Goal: Check status: Check status

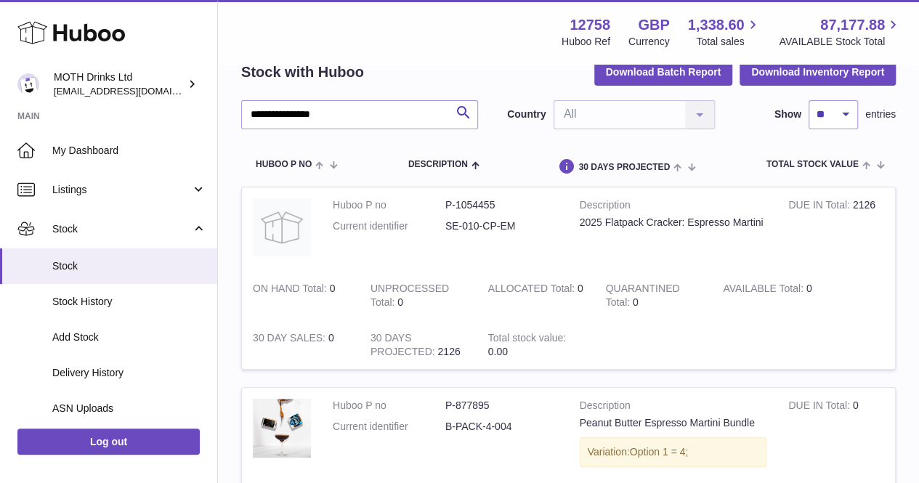
scroll to position [59, 0]
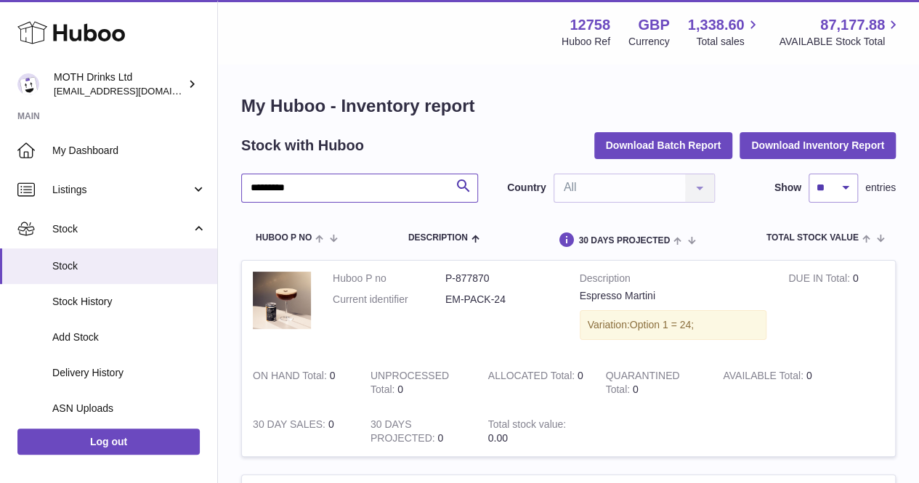
drag, startPoint x: 320, startPoint y: 191, endPoint x: 222, endPoint y: 191, distance: 97.4
type input "**********"
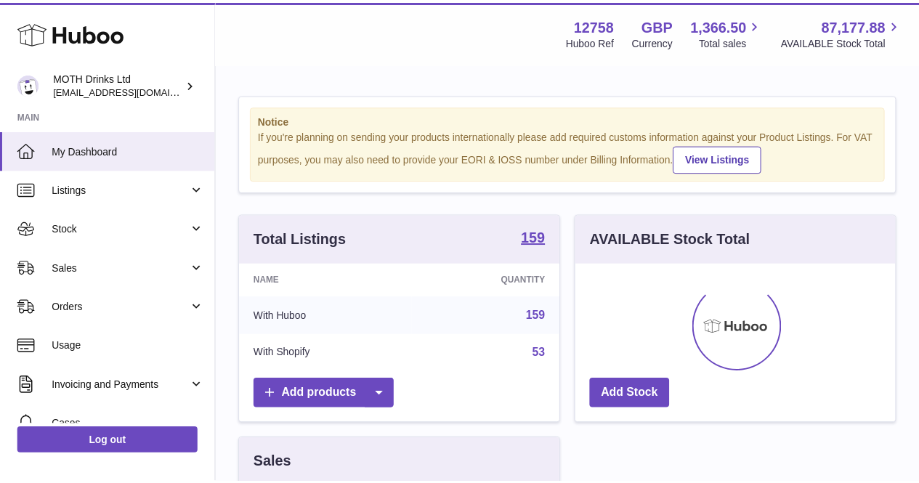
scroll to position [227, 324]
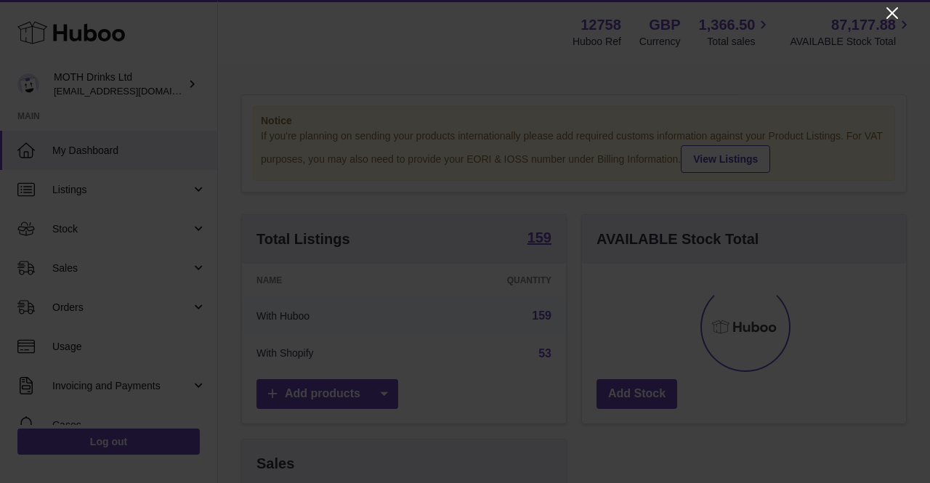
click at [889, 15] on icon "Close" at bounding box center [893, 13] width 12 height 12
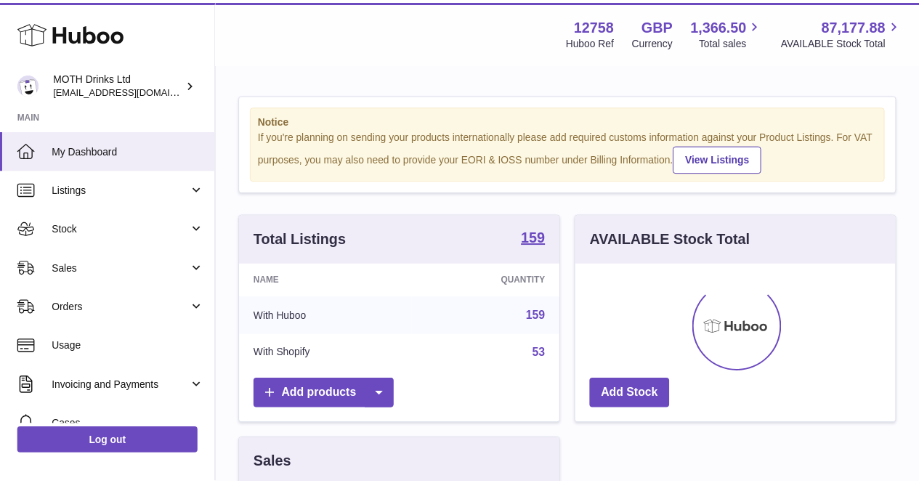
scroll to position [726416, 726323]
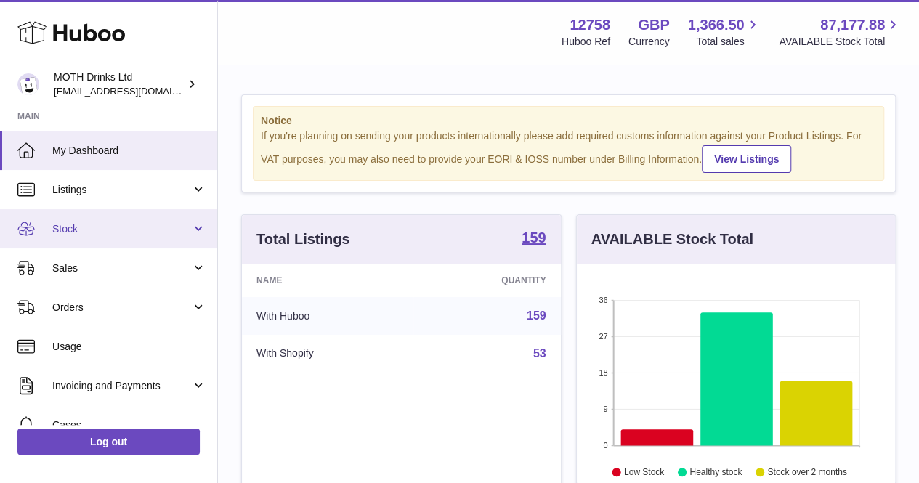
click at [81, 234] on span "Stock" at bounding box center [121, 229] width 139 height 14
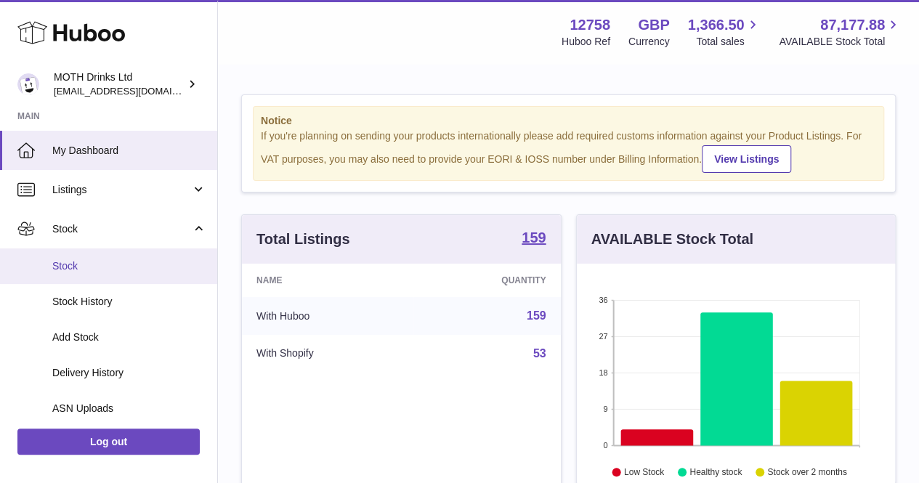
click at [83, 266] on span "Stock" at bounding box center [129, 266] width 154 height 14
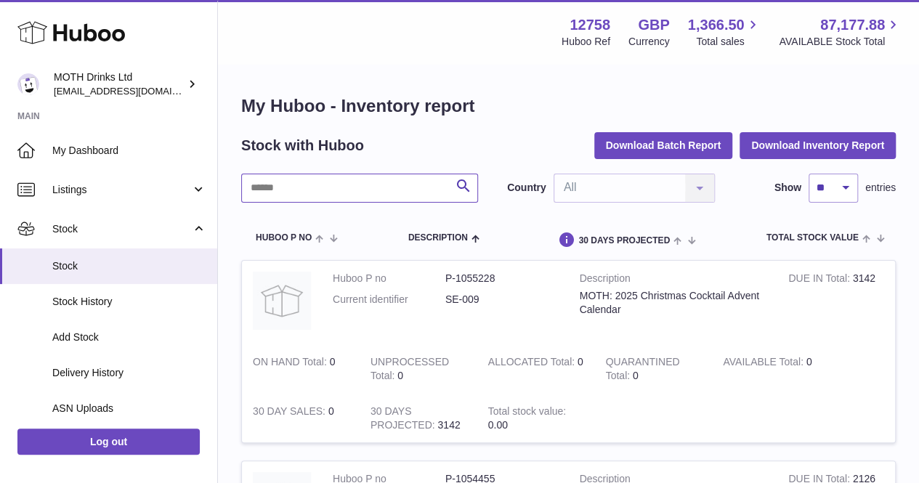
click at [398, 179] on input "text" at bounding box center [359, 188] width 237 height 29
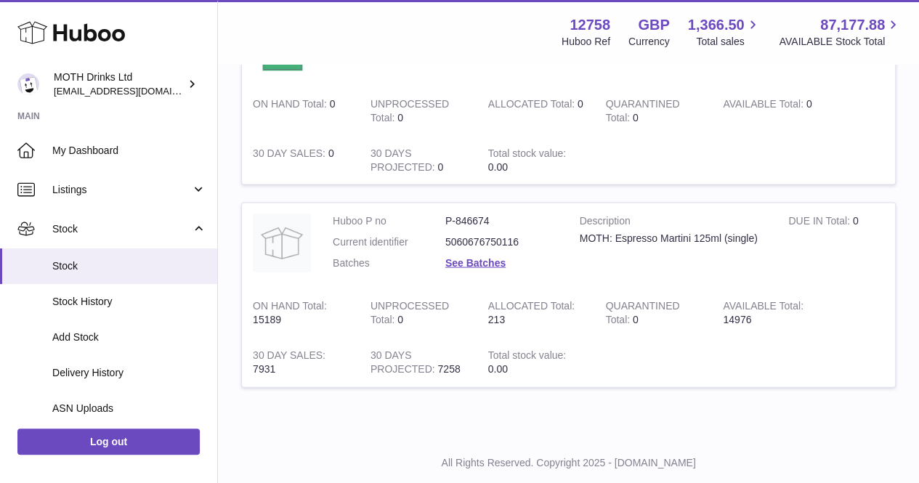
scroll to position [1429, 0]
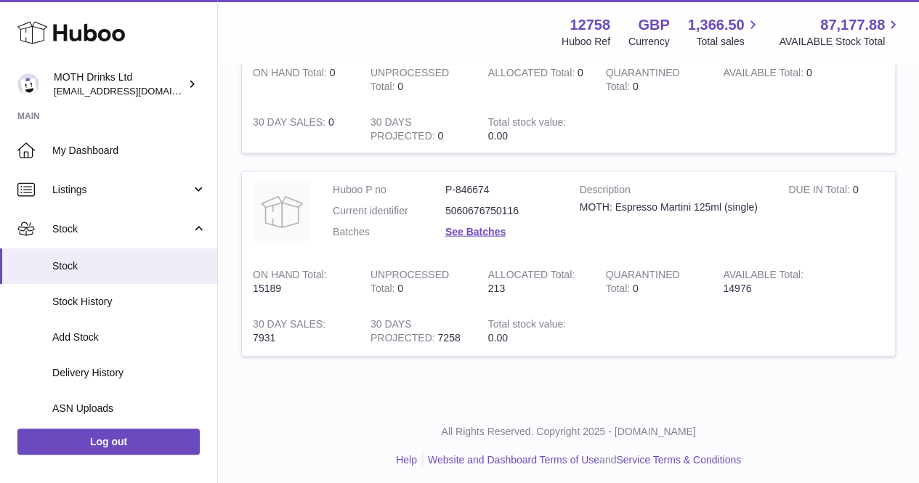
drag, startPoint x: 721, startPoint y: 281, endPoint x: 761, endPoint y: 283, distance: 40.0
click at [761, 283] on td "AVAILABLE Total 14976" at bounding box center [771, 281] width 118 height 49
copy td "14976"
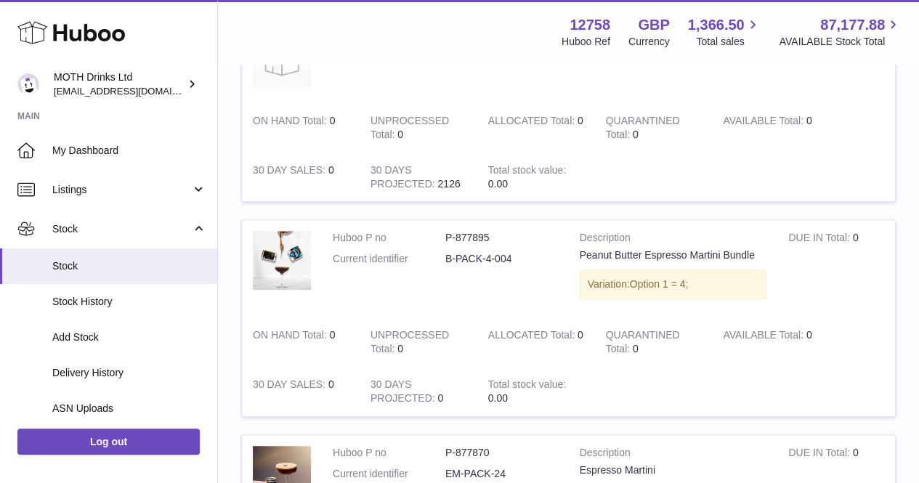
scroll to position [0, 0]
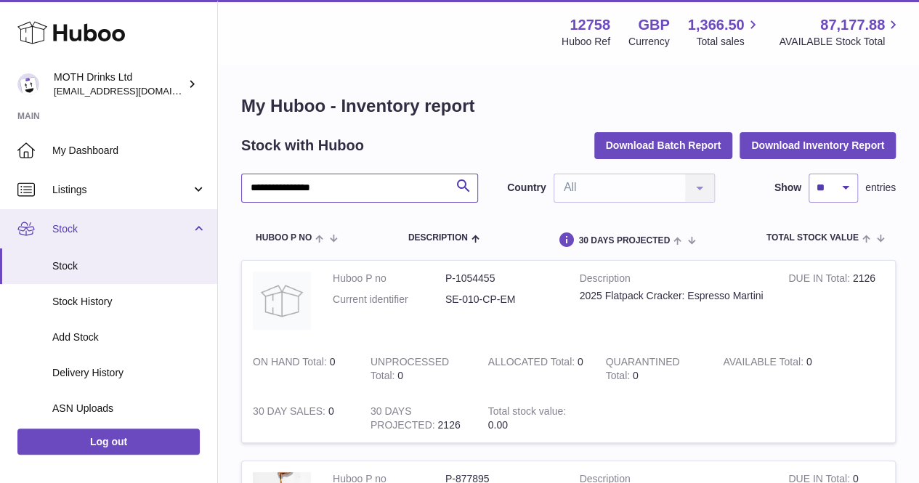
drag, startPoint x: 400, startPoint y: 194, endPoint x: 202, endPoint y: 219, distance: 199.2
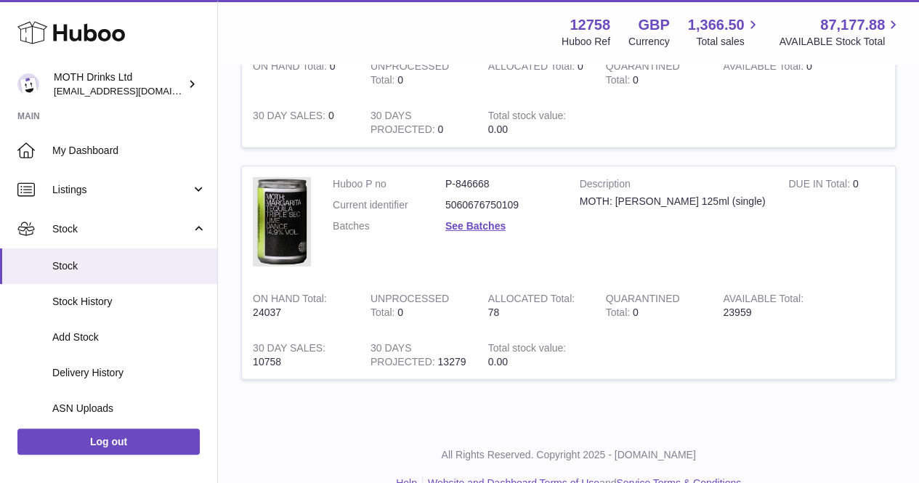
scroll to position [2026, 0]
drag, startPoint x: 711, startPoint y: 307, endPoint x: 781, endPoint y: 310, distance: 70.5
click at [781, 310] on tr "Huboo P no P-846668 Current identifier 5060676750109 Batches See Batches Descri…" at bounding box center [568, 272] width 655 height 215
click at [781, 310] on td "AVAILABLE Total 23959" at bounding box center [771, 304] width 118 height 49
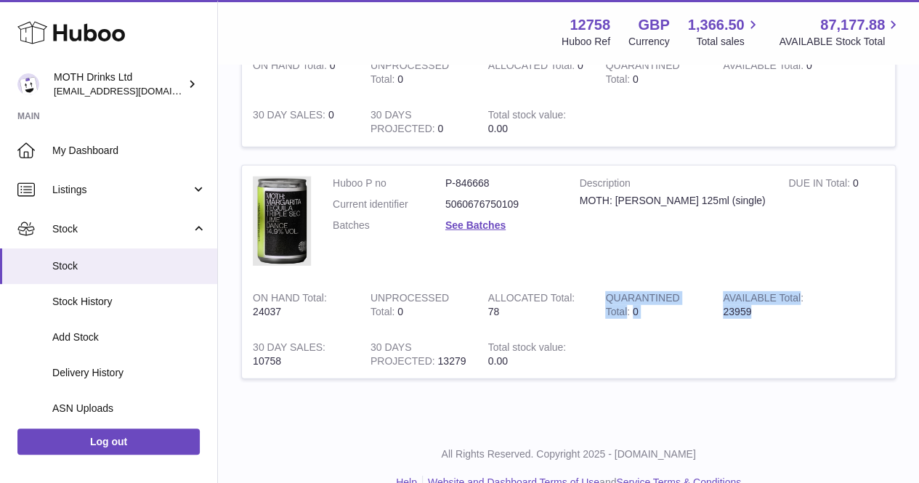
drag, startPoint x: 781, startPoint y: 310, endPoint x: 692, endPoint y: 319, distance: 89.9
click at [692, 319] on tr "Huboo P no P-846668 Current identifier 5060676750109 Batches See Batches Descri…" at bounding box center [568, 272] width 655 height 215
drag, startPoint x: 692, startPoint y: 319, endPoint x: 721, endPoint y: 334, distance: 32.5
click at [721, 334] on td at bounding box center [744, 354] width 301 height 49
drag, startPoint x: 722, startPoint y: 307, endPoint x: 753, endPoint y: 307, distance: 31.2
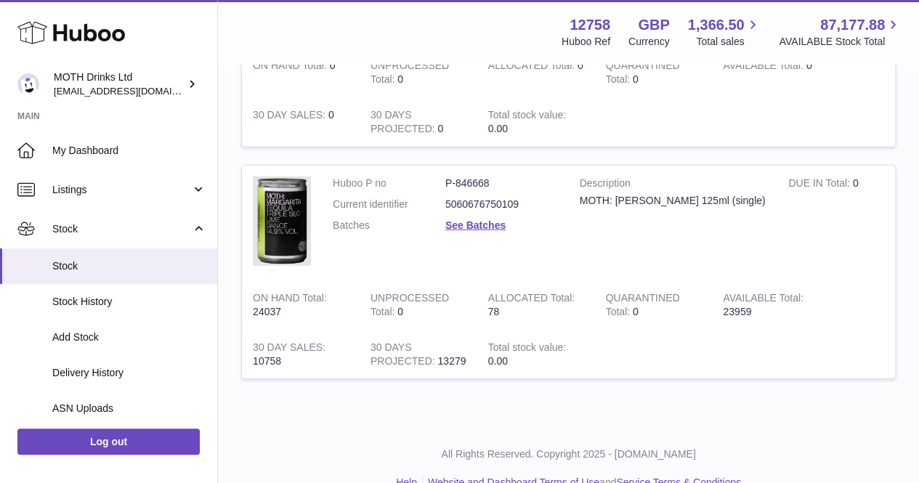
click at [753, 307] on td "AVAILABLE Total 23959" at bounding box center [771, 304] width 118 height 49
copy td "23959"
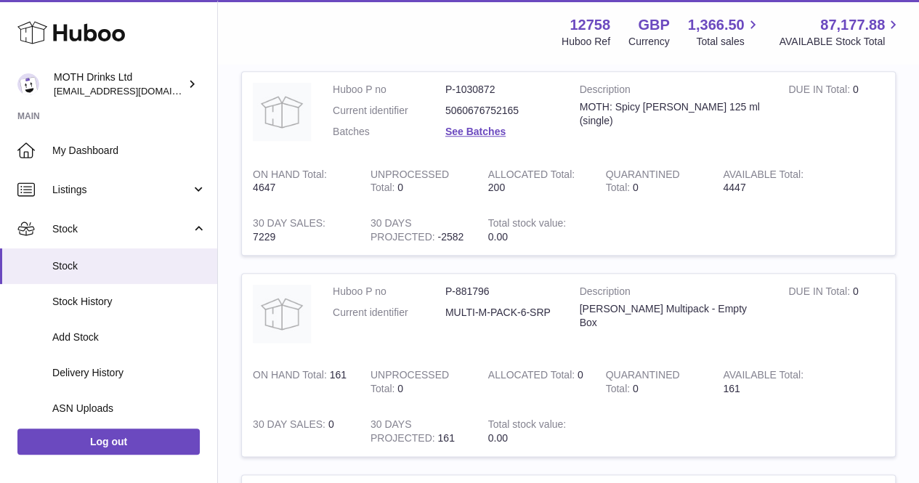
scroll to position [0, 0]
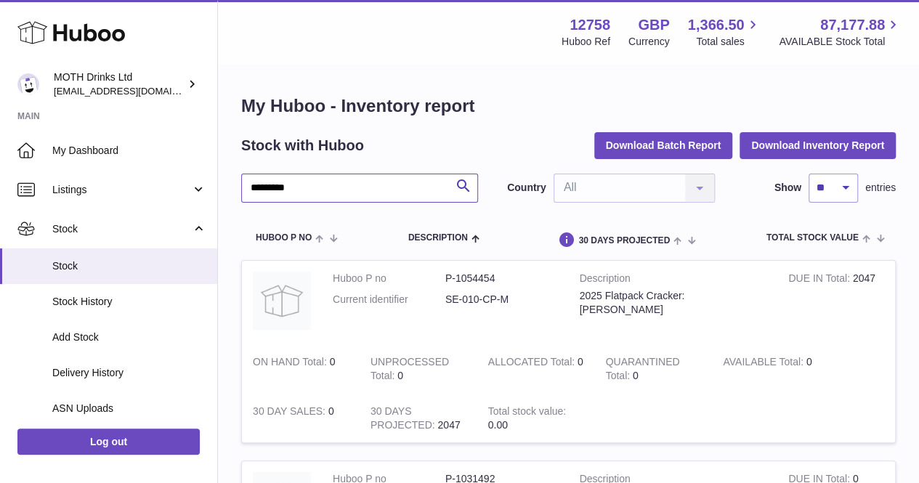
drag, startPoint x: 378, startPoint y: 178, endPoint x: 237, endPoint y: 205, distance: 143.5
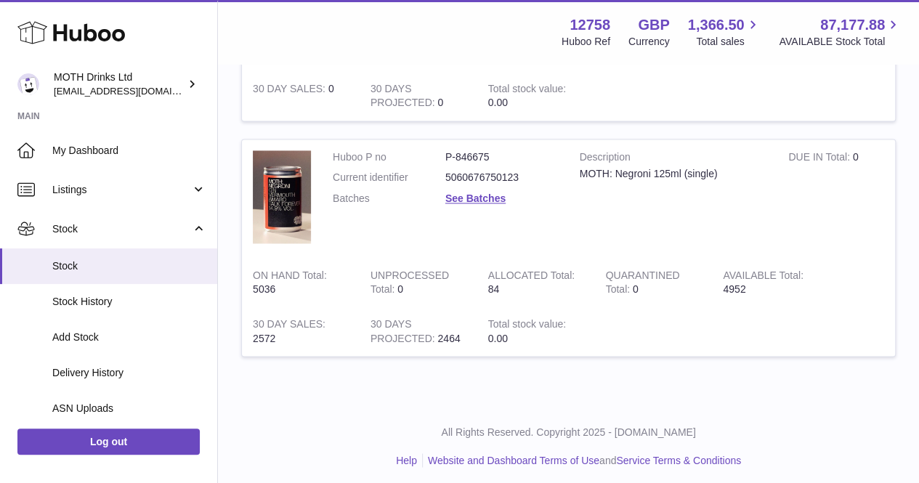
scroll to position [1051, 0]
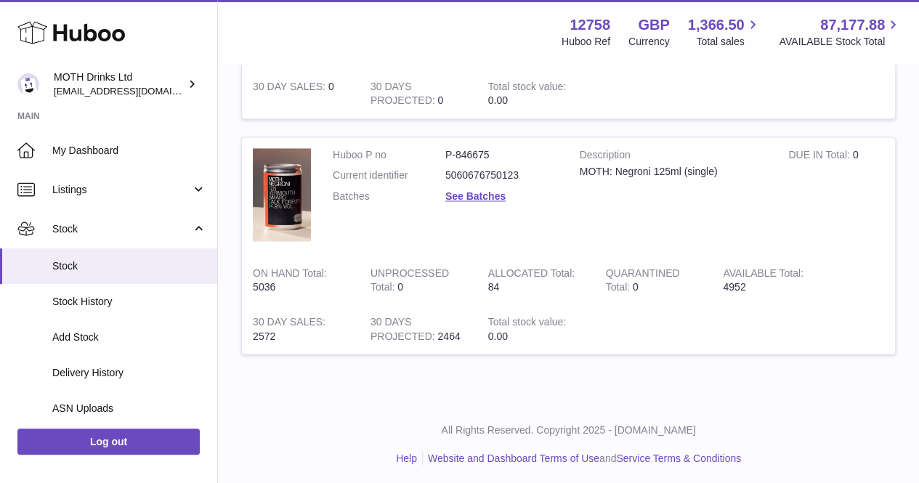
drag, startPoint x: 752, startPoint y: 287, endPoint x: 720, endPoint y: 287, distance: 32.0
click at [720, 287] on td "AVAILABLE Total 4952" at bounding box center [771, 280] width 118 height 49
copy td "4952"
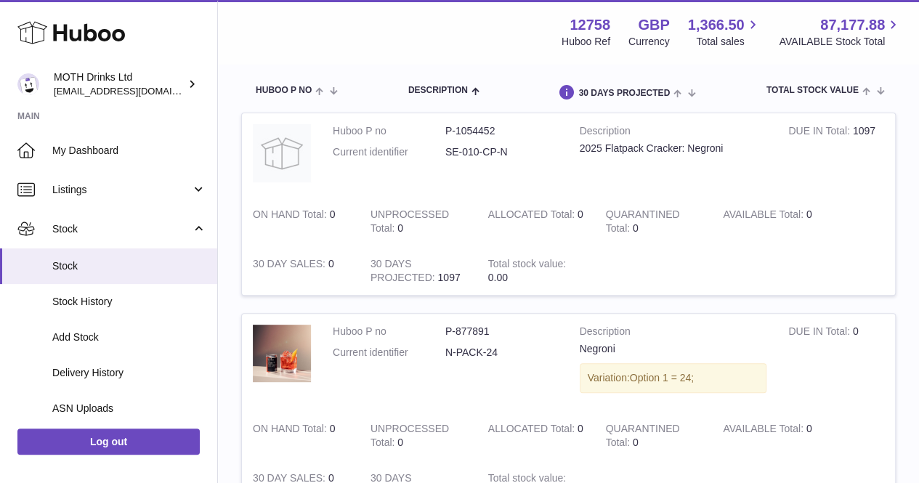
scroll to position [0, 0]
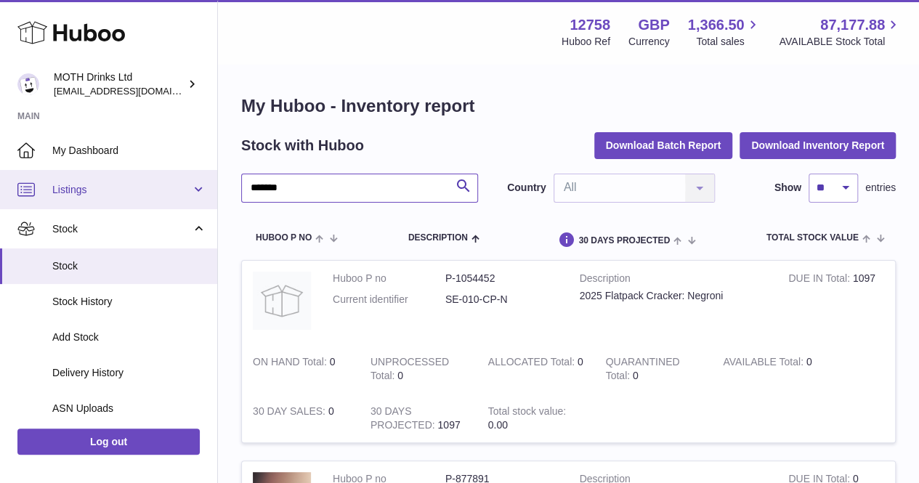
drag, startPoint x: 349, startPoint y: 185, endPoint x: 201, endPoint y: 179, distance: 147.6
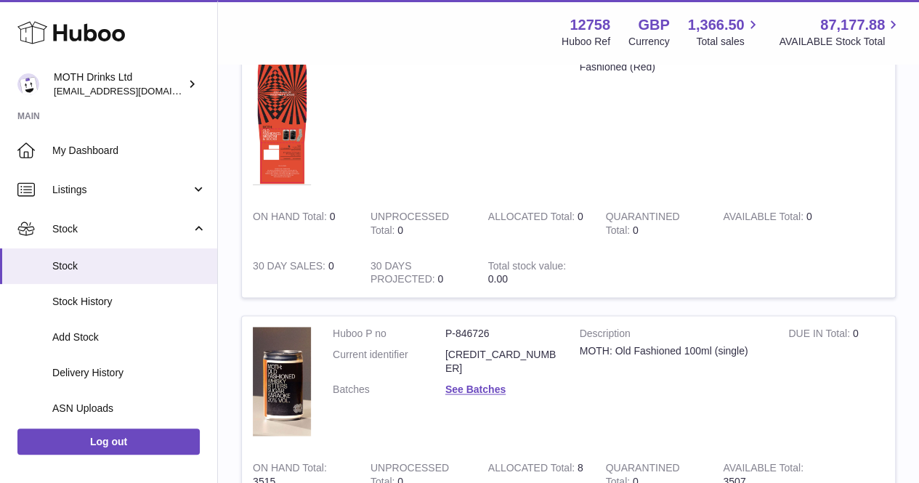
scroll to position [1081, 0]
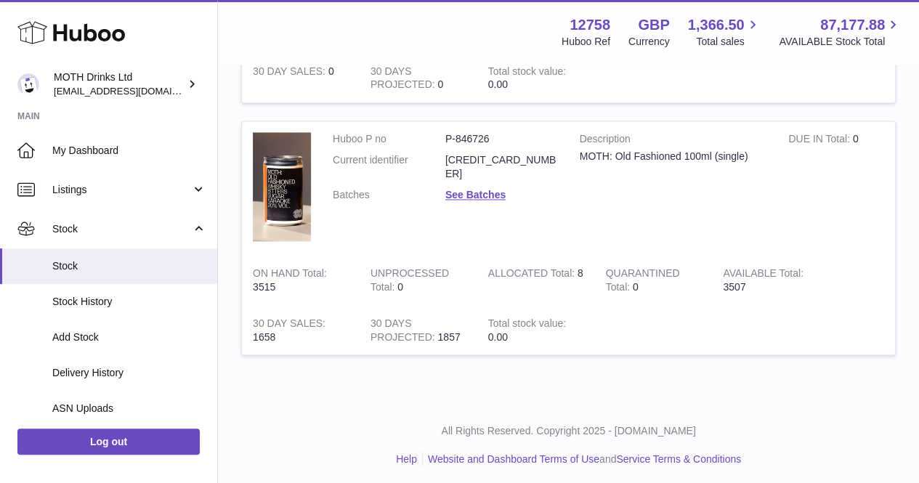
click at [477, 103] on td "30 DAYS PROJECTED 0" at bounding box center [419, 78] width 118 height 49
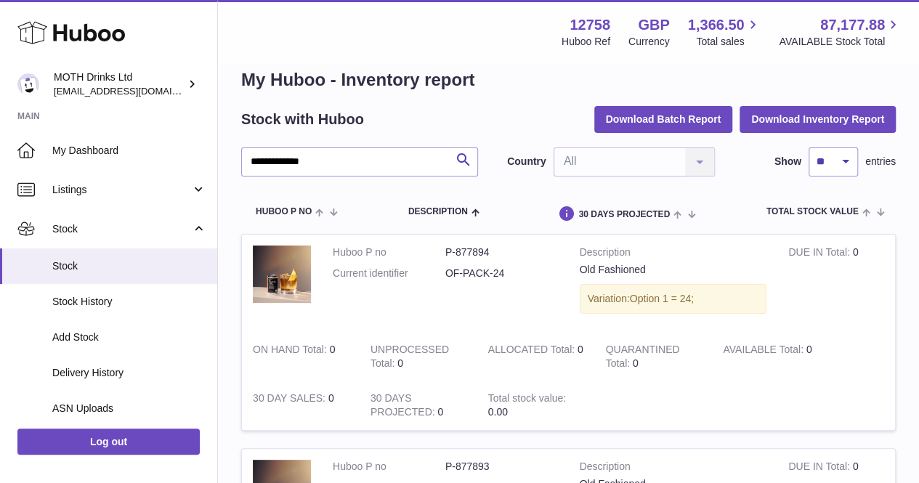
scroll to position [0, 0]
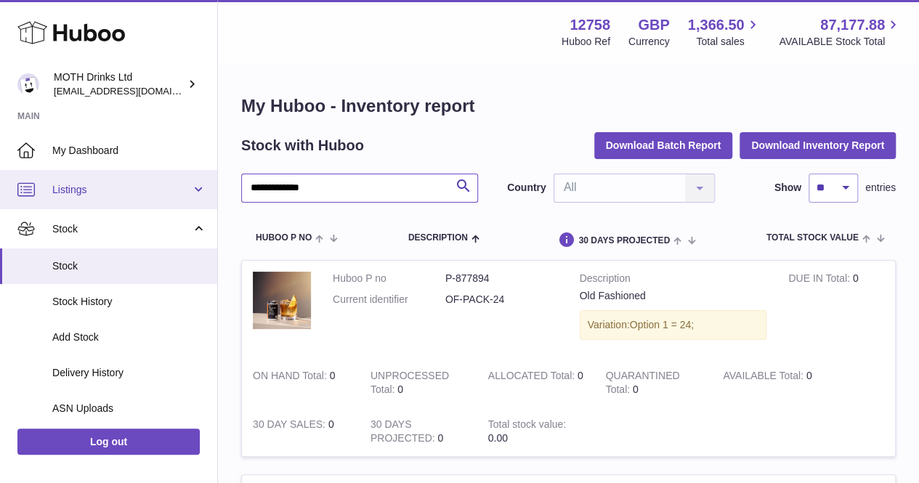
drag, startPoint x: 353, startPoint y: 191, endPoint x: 181, endPoint y: 200, distance: 172.4
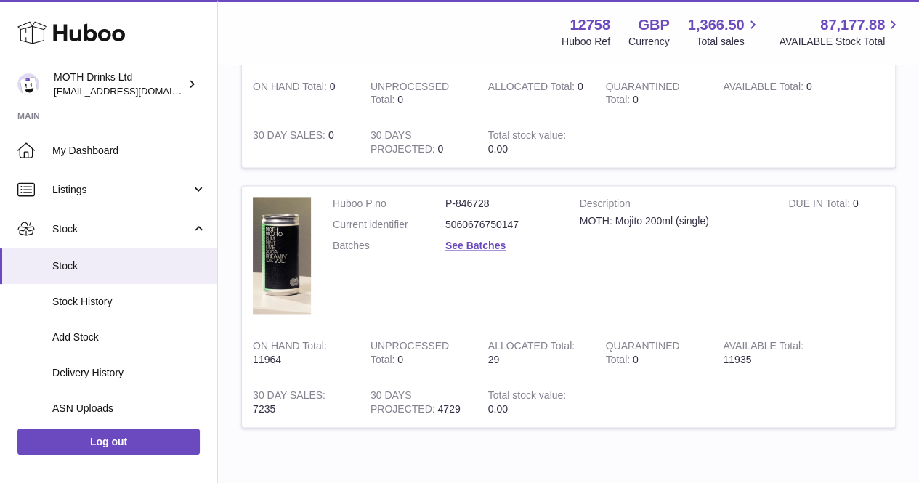
scroll to position [927, 0]
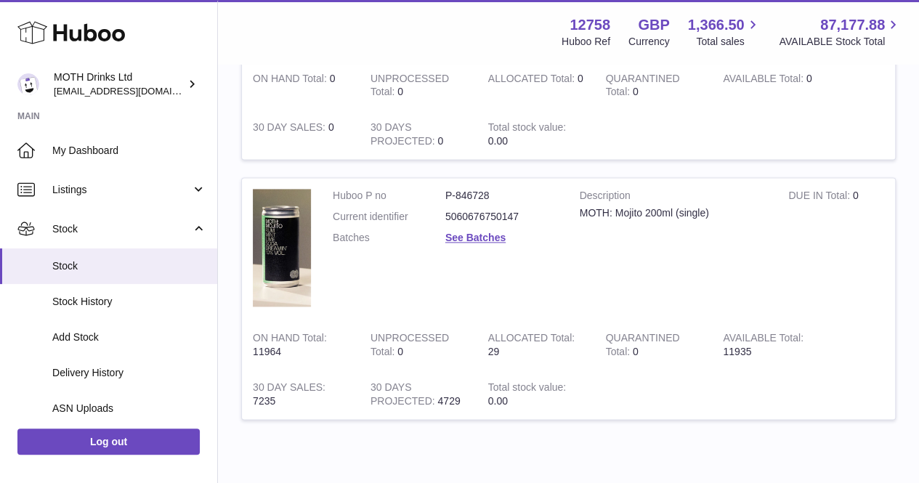
drag, startPoint x: 759, startPoint y: 347, endPoint x: 715, endPoint y: 354, distance: 44.2
click at [715, 354] on td "AVAILABLE Total 11935" at bounding box center [771, 344] width 118 height 49
copy td "11935"
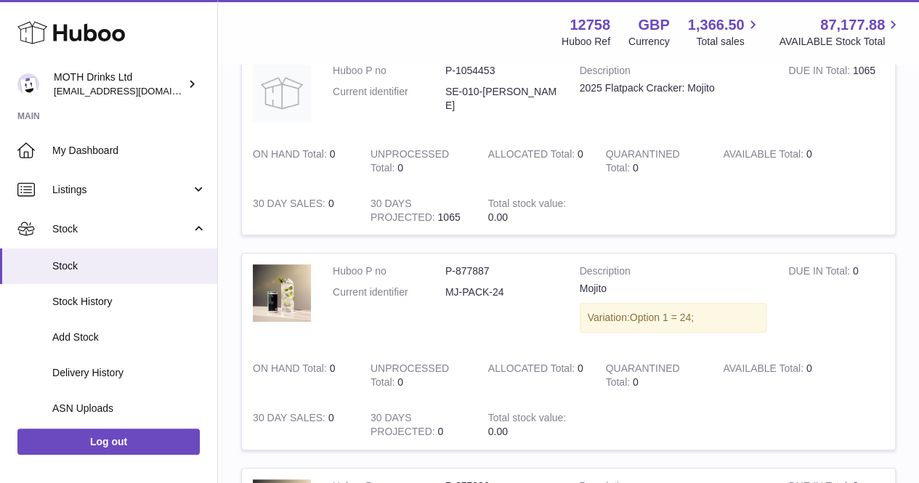
scroll to position [0, 0]
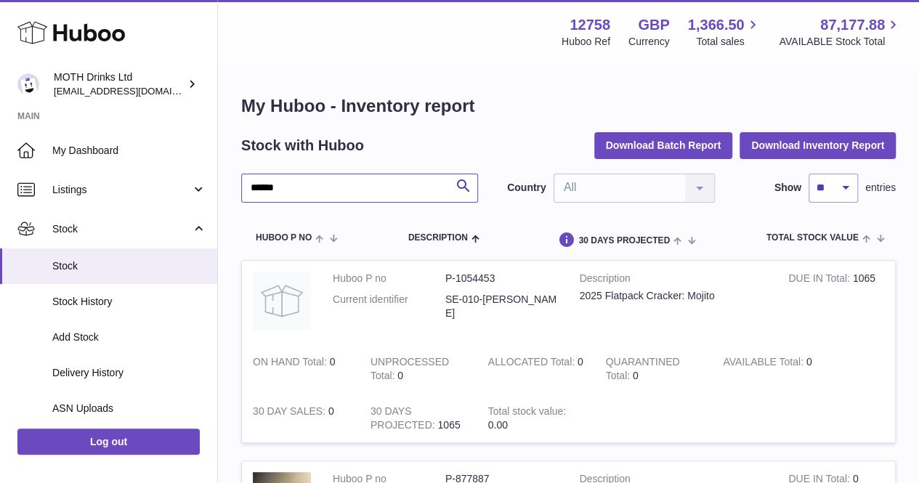
drag, startPoint x: 378, startPoint y: 185, endPoint x: 227, endPoint y: 191, distance: 151.3
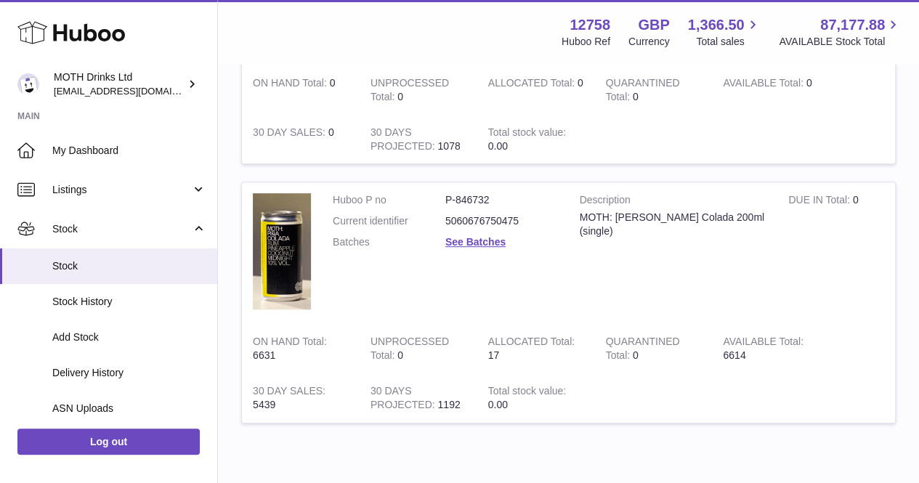
scroll to position [350, 0]
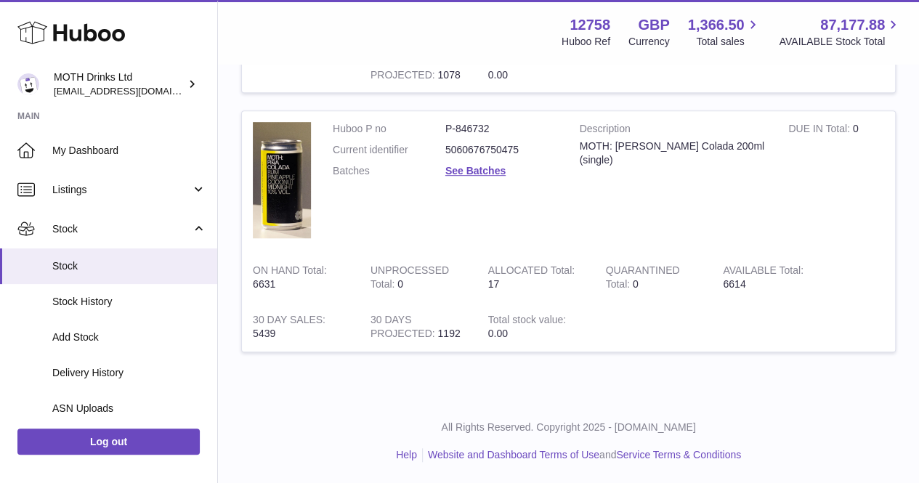
drag, startPoint x: 748, startPoint y: 287, endPoint x: 705, endPoint y: 293, distance: 44.0
click at [705, 293] on tr "Huboo P no P-846732 Current identifier 5060676750475 Batches See Batches Descri…" at bounding box center [568, 230] width 655 height 241
click at [705, 293] on td "QUARANTINED Total 0" at bounding box center [653, 277] width 118 height 49
drag, startPoint x: 719, startPoint y: 277, endPoint x: 757, endPoint y: 283, distance: 38.3
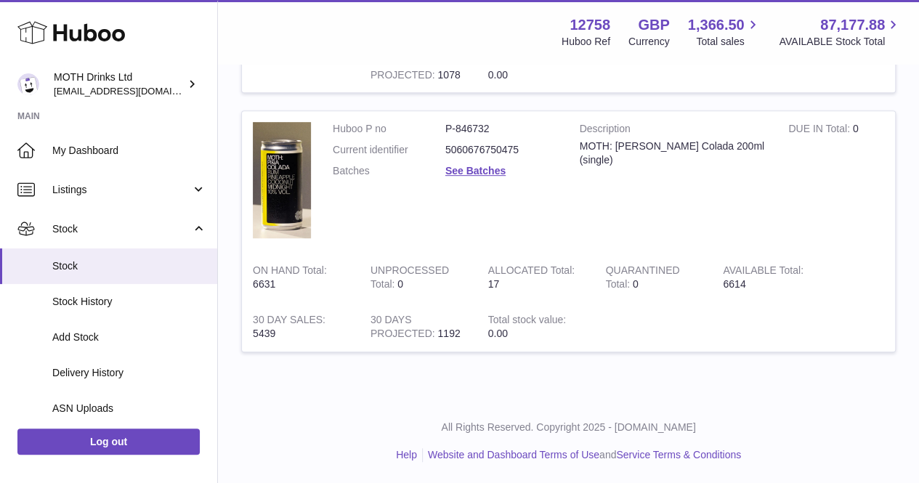
click at [757, 283] on td "AVAILABLE Total 6614" at bounding box center [771, 277] width 118 height 49
drag, startPoint x: 757, startPoint y: 283, endPoint x: 743, endPoint y: 281, distance: 14.0
click at [743, 281] on td "AVAILABLE Total 6614" at bounding box center [771, 277] width 118 height 49
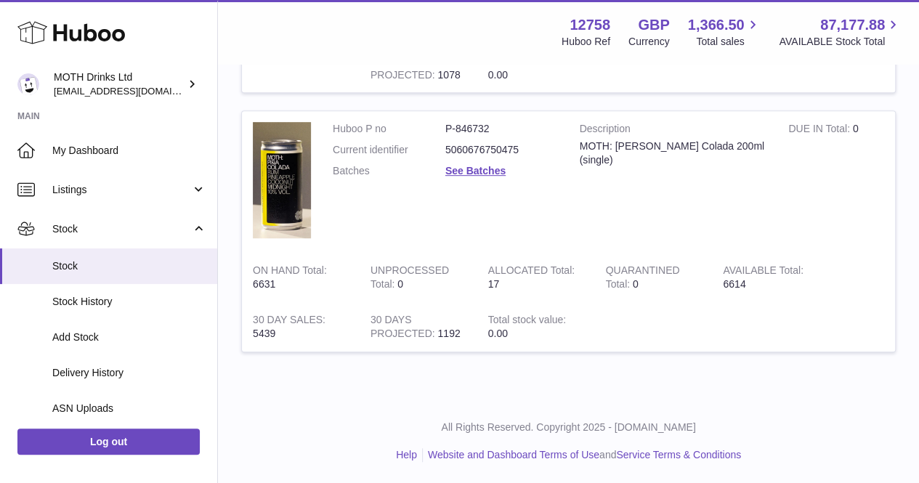
drag, startPoint x: 721, startPoint y: 283, endPoint x: 754, endPoint y: 286, distance: 32.8
click at [754, 286] on td "AVAILABLE Total 6614" at bounding box center [771, 277] width 118 height 49
copy td "6614"
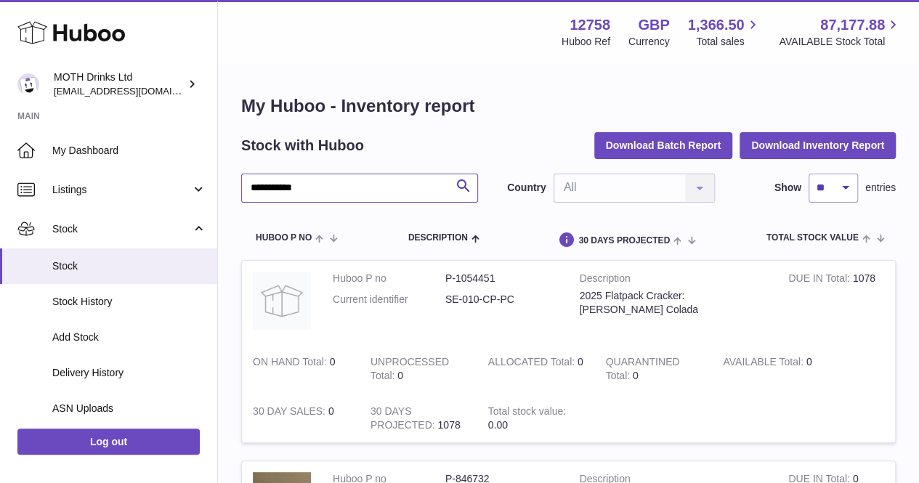
drag, startPoint x: 336, startPoint y: 191, endPoint x: 246, endPoint y: 185, distance: 90.3
click at [246, 185] on input "**********" at bounding box center [359, 188] width 237 height 29
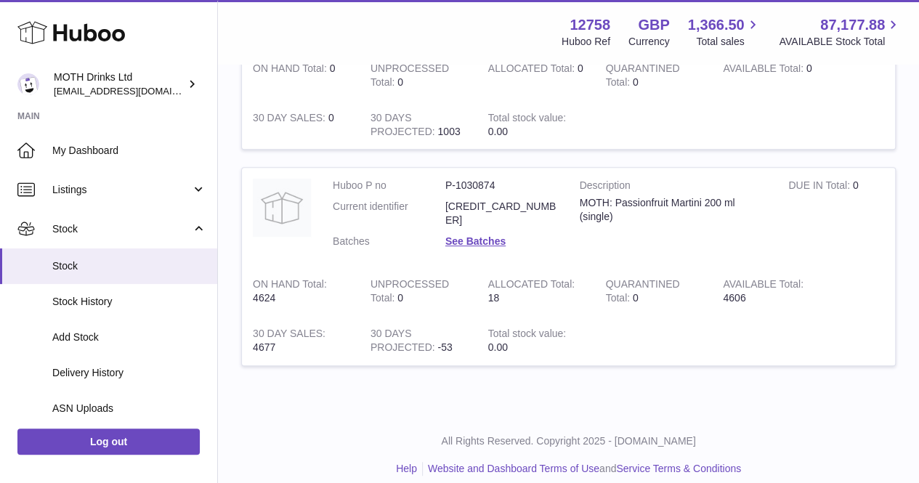
drag, startPoint x: 796, startPoint y: 296, endPoint x: 721, endPoint y: 284, distance: 76.5
click at [721, 284] on td "AVAILABLE Total 4606" at bounding box center [771, 291] width 118 height 49
copy td "4606"
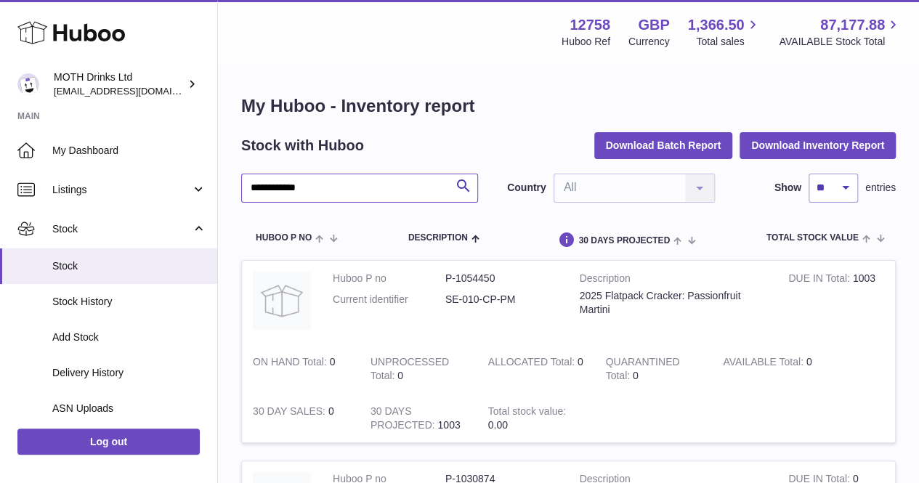
drag, startPoint x: 354, startPoint y: 199, endPoint x: 226, endPoint y: 219, distance: 129.4
click at [226, 219] on div "**********" at bounding box center [568, 385] width 701 height 641
type input "*****"
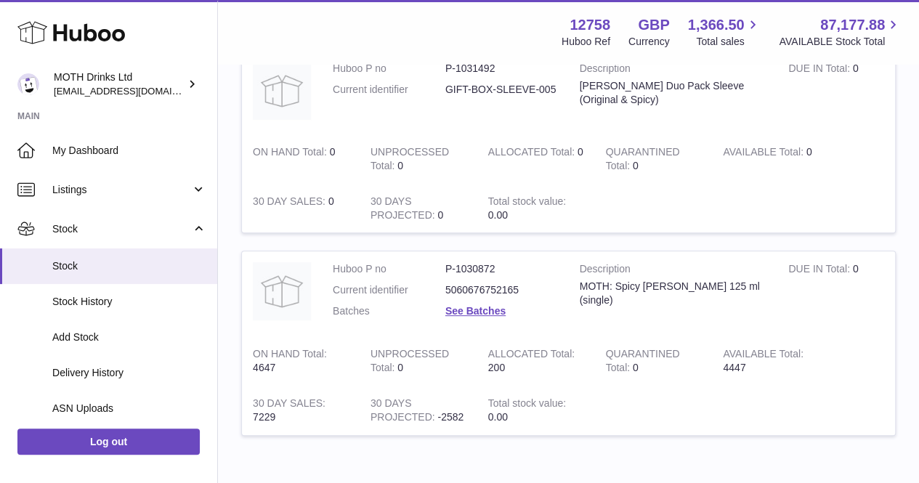
scroll to position [294, 0]
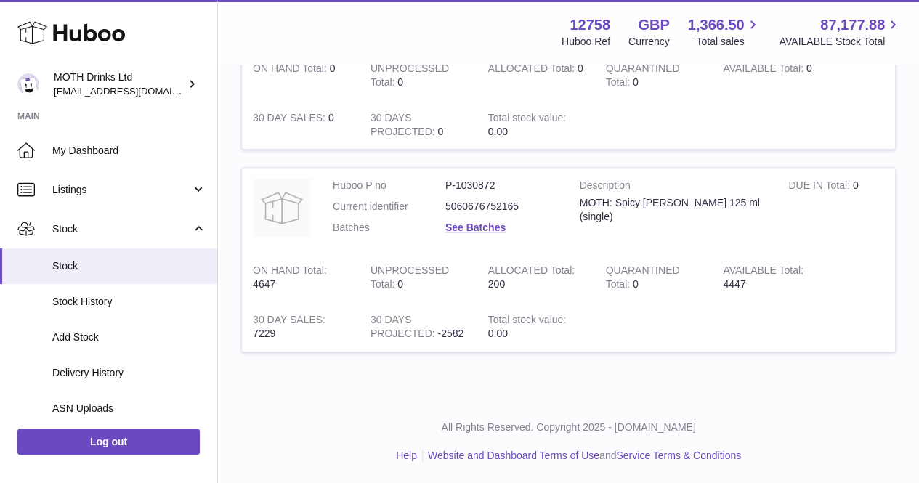
drag, startPoint x: 779, startPoint y: 287, endPoint x: 716, endPoint y: 285, distance: 62.5
click at [716, 285] on td "AVAILABLE Total 4447" at bounding box center [771, 277] width 118 height 49
copy td "4447"
click at [606, 134] on td at bounding box center [744, 124] width 301 height 49
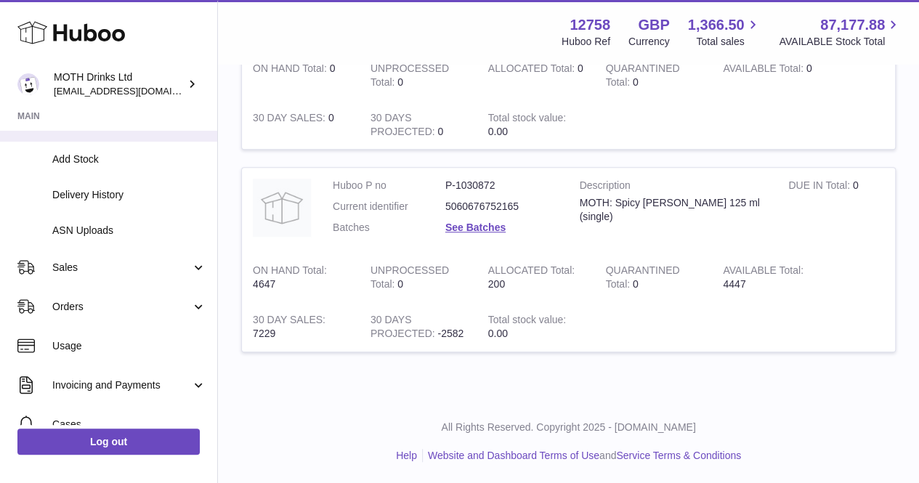
scroll to position [200, 0]
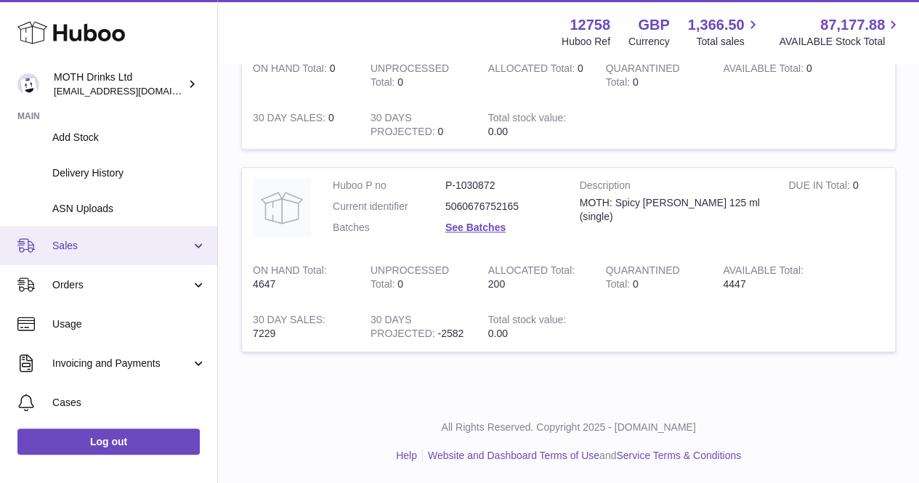
click at [90, 252] on span "Sales" at bounding box center [121, 246] width 139 height 14
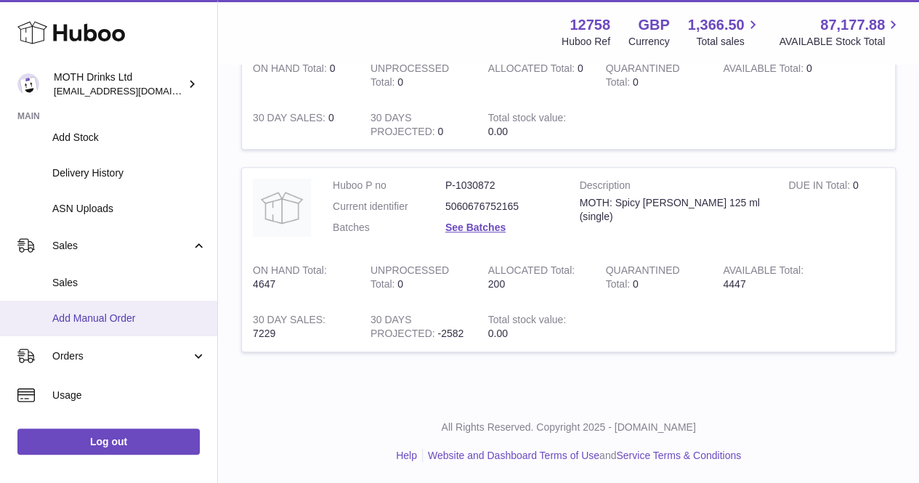
click at [76, 314] on span "Add Manual Order" at bounding box center [129, 319] width 154 height 14
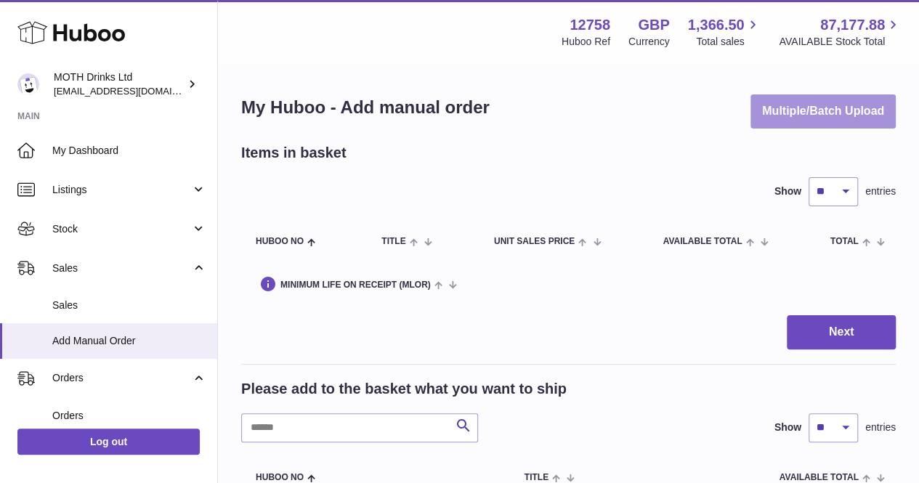
click at [816, 95] on button "Multiple/Batch Upload" at bounding box center [823, 111] width 145 height 34
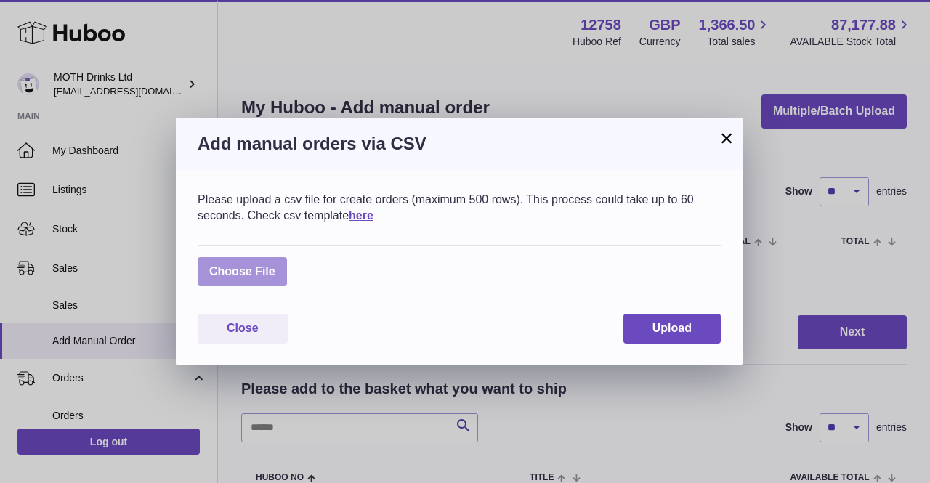
click at [225, 277] on label at bounding box center [242, 272] width 89 height 30
click at [275, 265] on input "file" at bounding box center [275, 264] width 1 height 1
type input "**********"
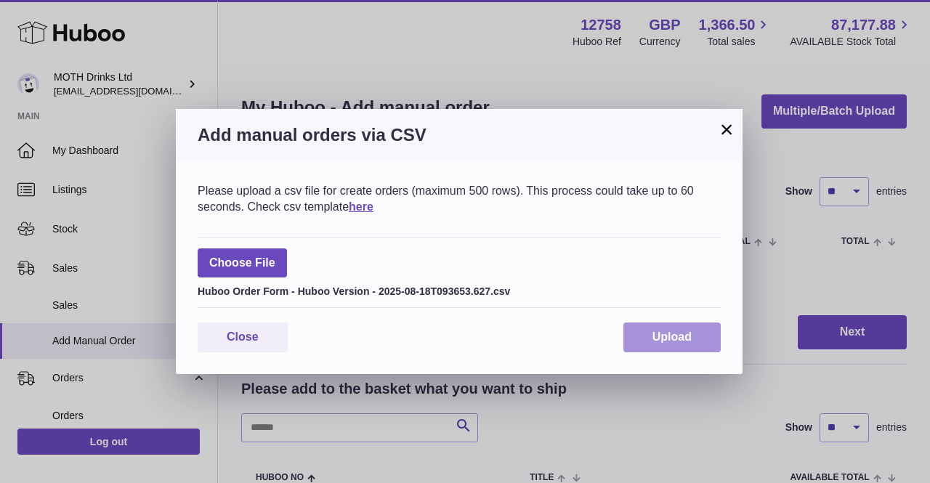
click at [664, 331] on span "Upload" at bounding box center [672, 337] width 39 height 12
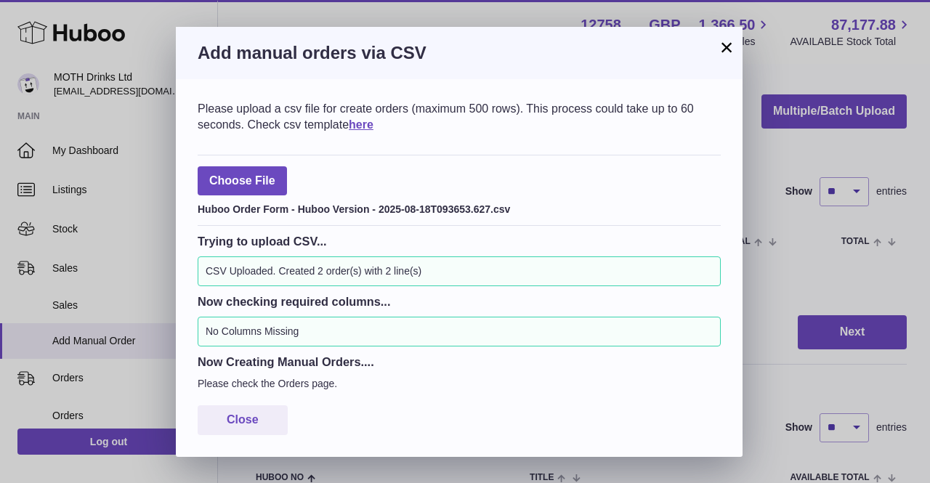
click at [722, 54] on button "×" at bounding box center [726, 47] width 17 height 17
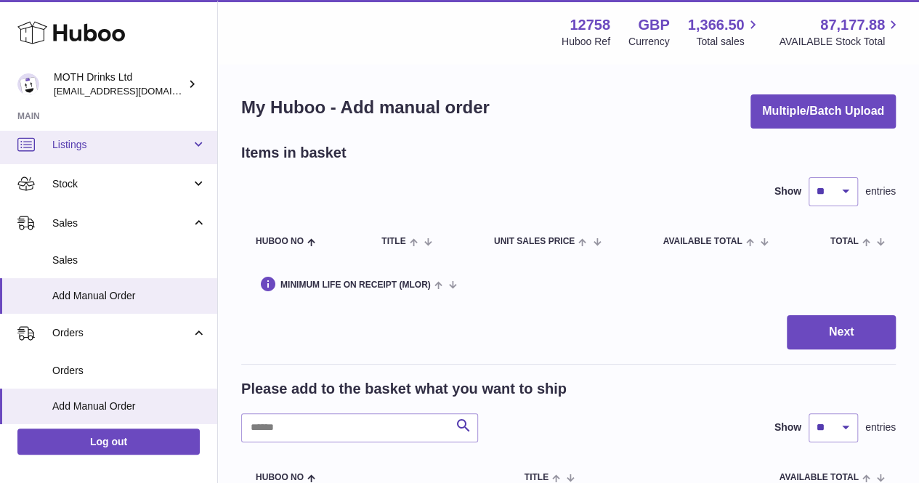
scroll to position [47, 0]
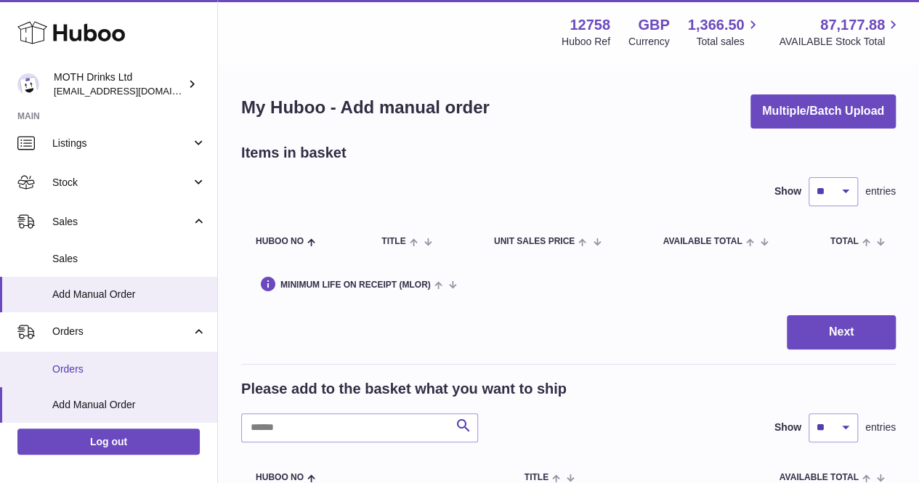
click at [96, 377] on link "Orders" at bounding box center [108, 370] width 217 height 36
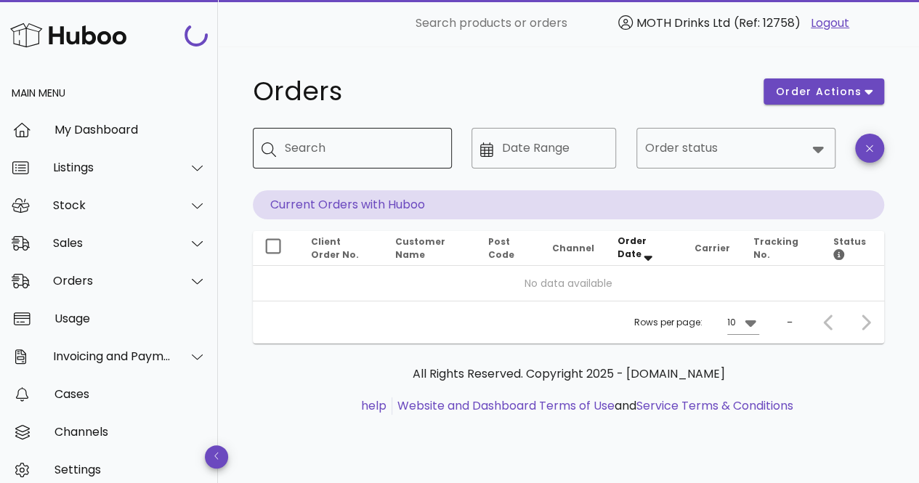
click at [323, 153] on input "Search" at bounding box center [363, 148] width 156 height 23
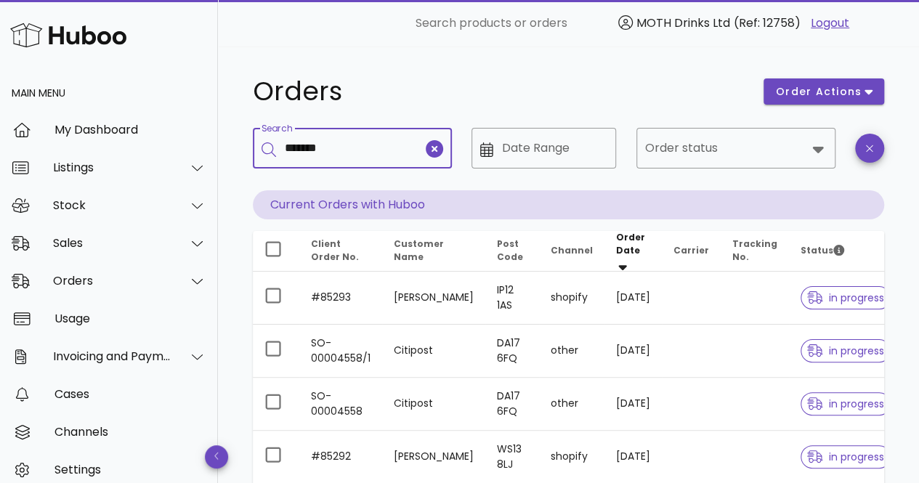
type input "*******"
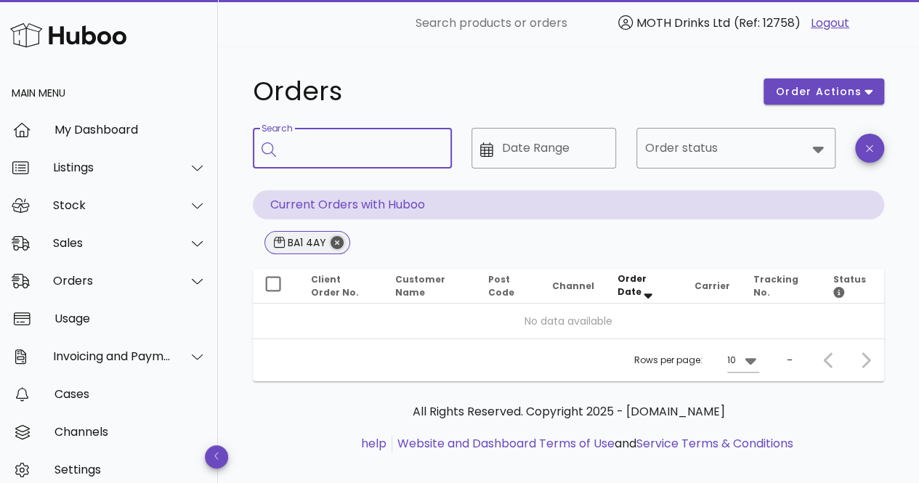
click at [335, 246] on icon "Close" at bounding box center [337, 242] width 13 height 13
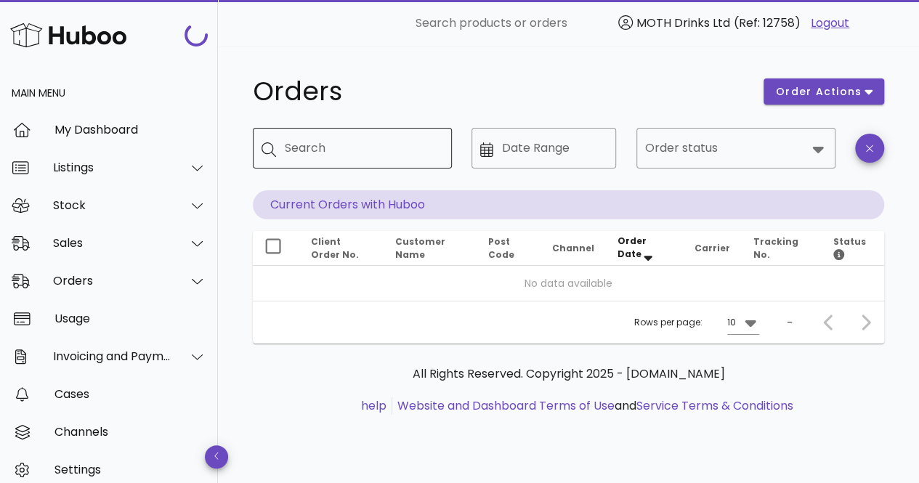
click at [342, 147] on input "Search" at bounding box center [363, 148] width 156 height 23
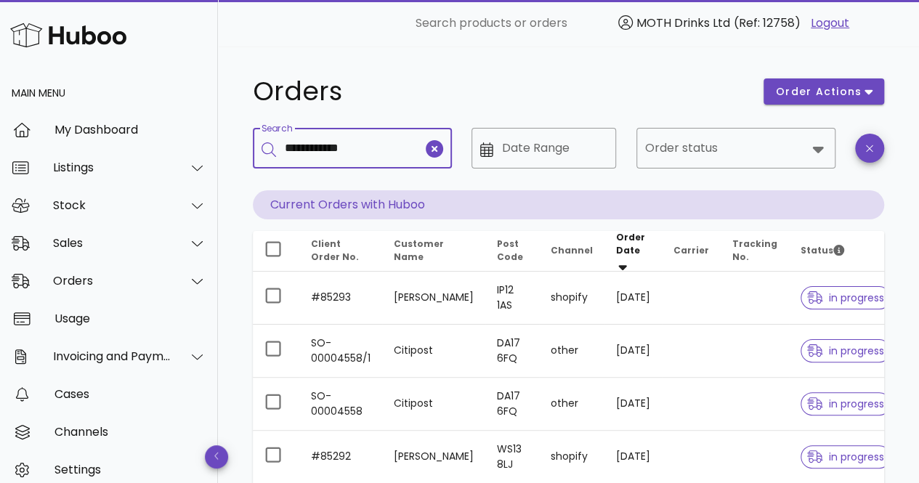
type input "**********"
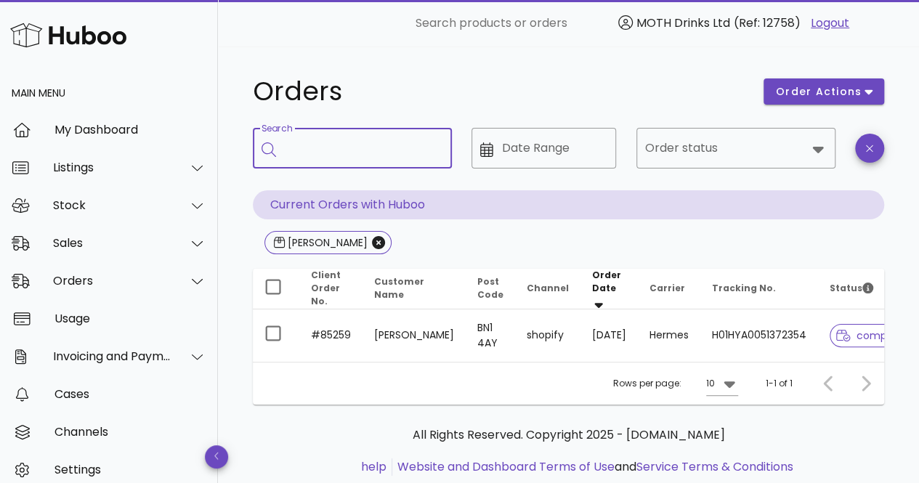
scroll to position [0, 7]
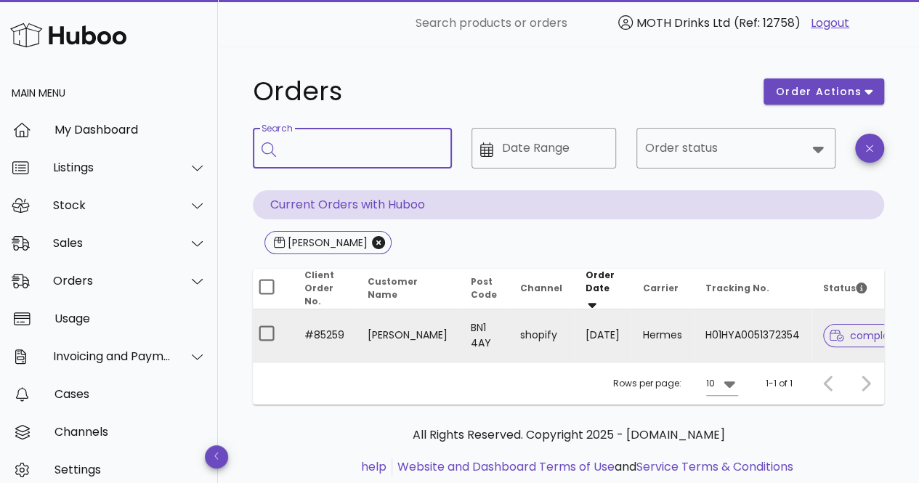
click at [839, 331] on span "complete" at bounding box center [865, 336] width 70 height 10
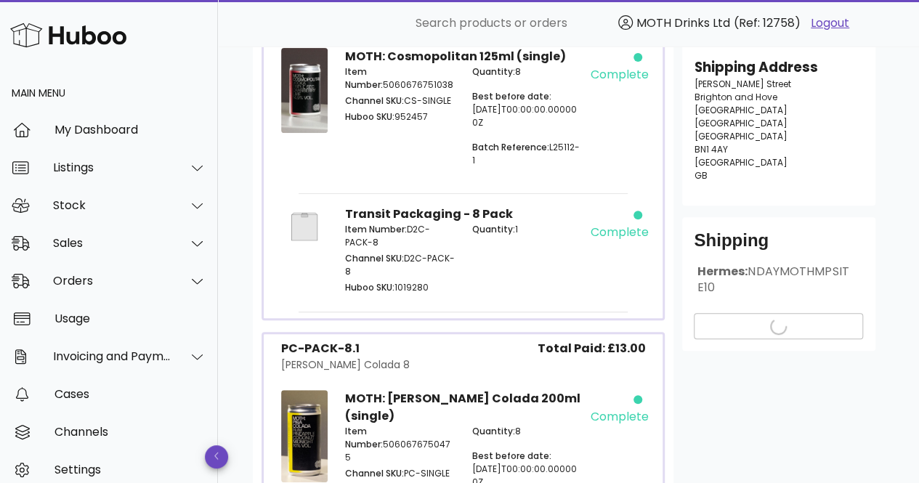
scroll to position [345, 0]
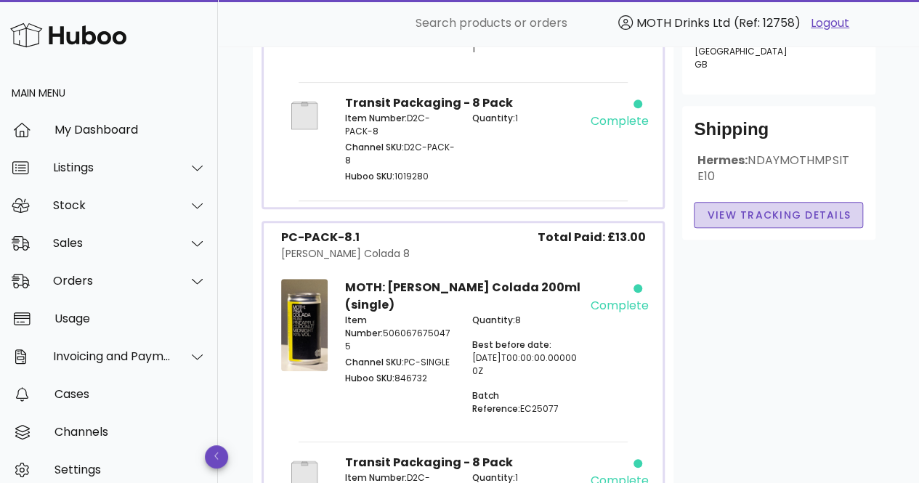
click at [798, 208] on span "View Tracking details" at bounding box center [778, 215] width 145 height 15
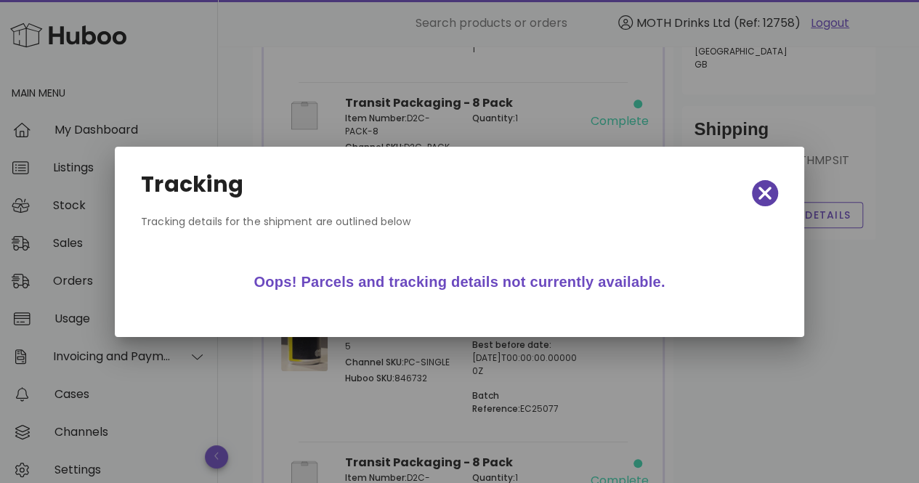
click at [764, 190] on icon "button" at bounding box center [765, 193] width 13 height 20
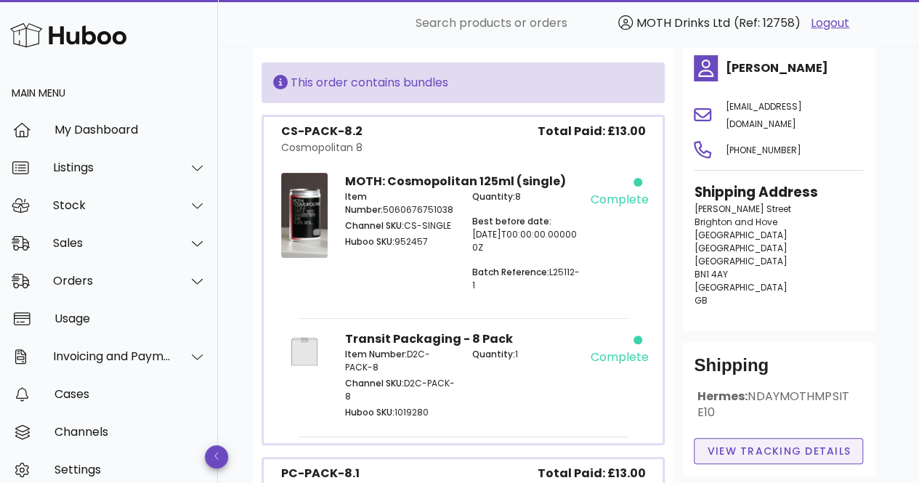
scroll to position [0, 0]
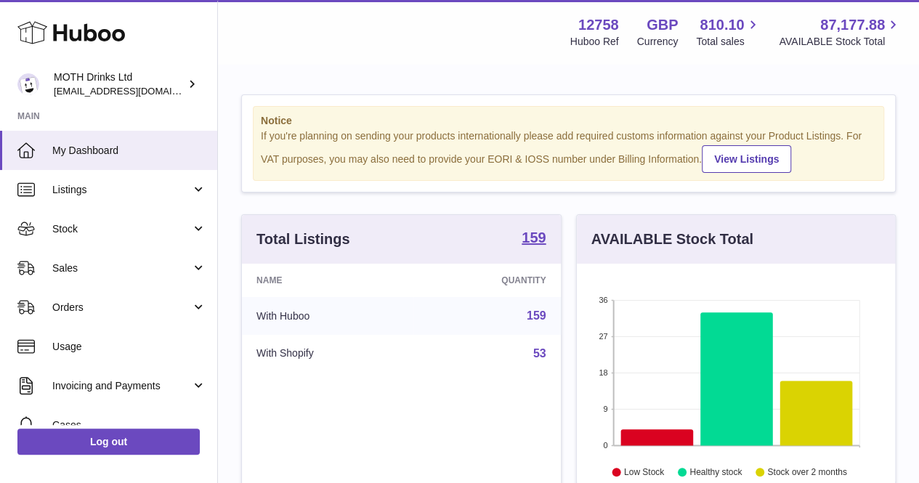
scroll to position [227, 318]
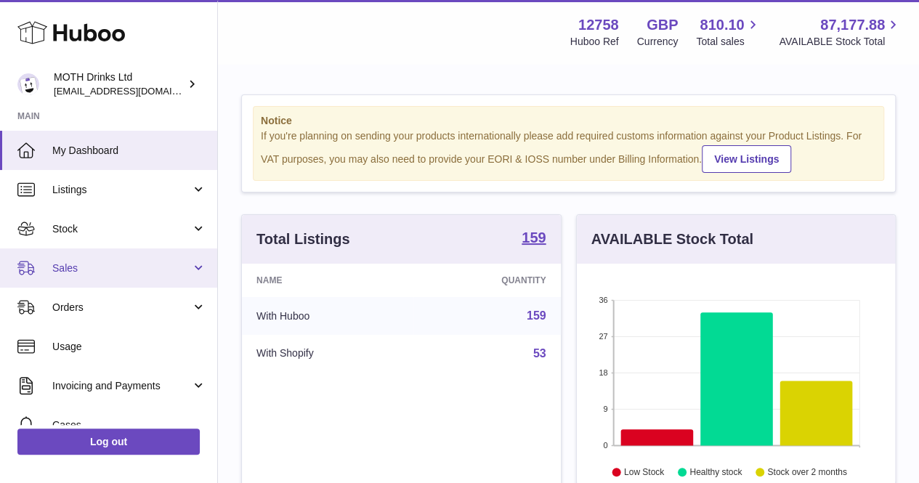
click at [134, 251] on link "Sales" at bounding box center [108, 268] width 217 height 39
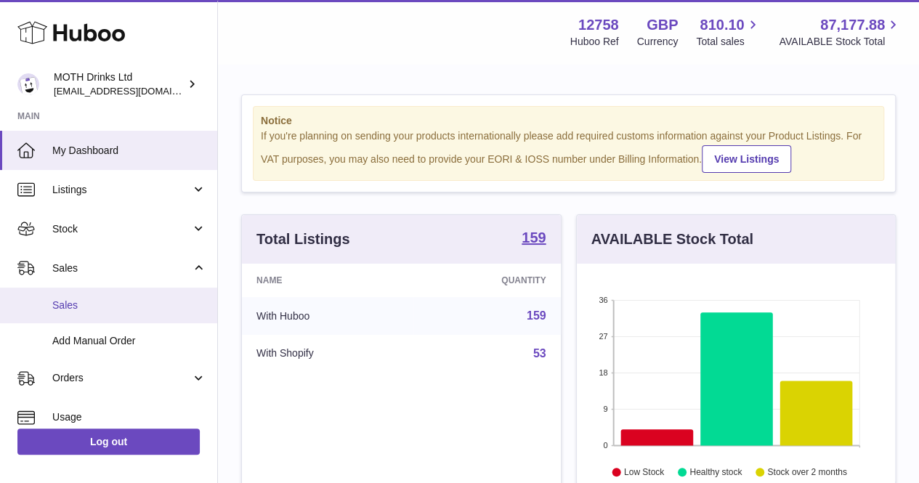
click at [121, 299] on span "Sales" at bounding box center [129, 306] width 154 height 14
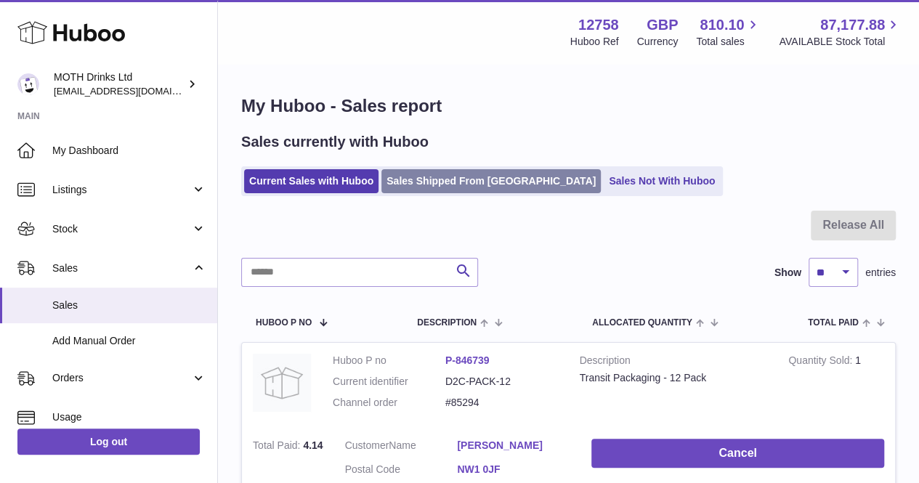
click at [459, 179] on link "Sales Shipped From [GEOGRAPHIC_DATA]" at bounding box center [490, 181] width 219 height 24
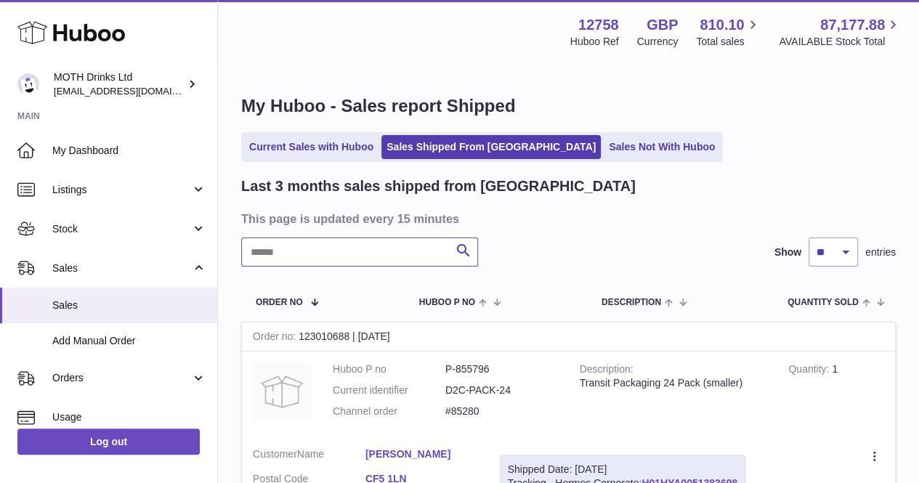
click at [398, 249] on input "text" at bounding box center [359, 252] width 237 height 29
paste input "**********"
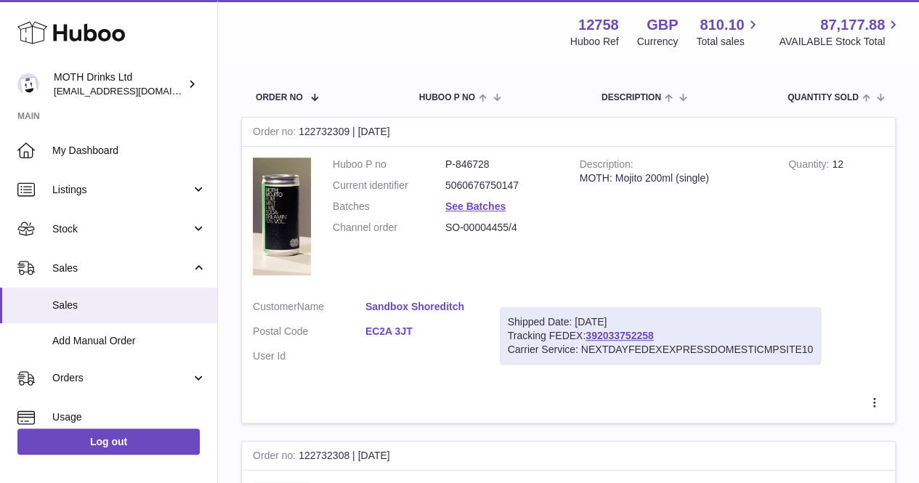
scroll to position [206, 0]
click at [621, 339] on link "392033752258" at bounding box center [620, 335] width 68 height 12
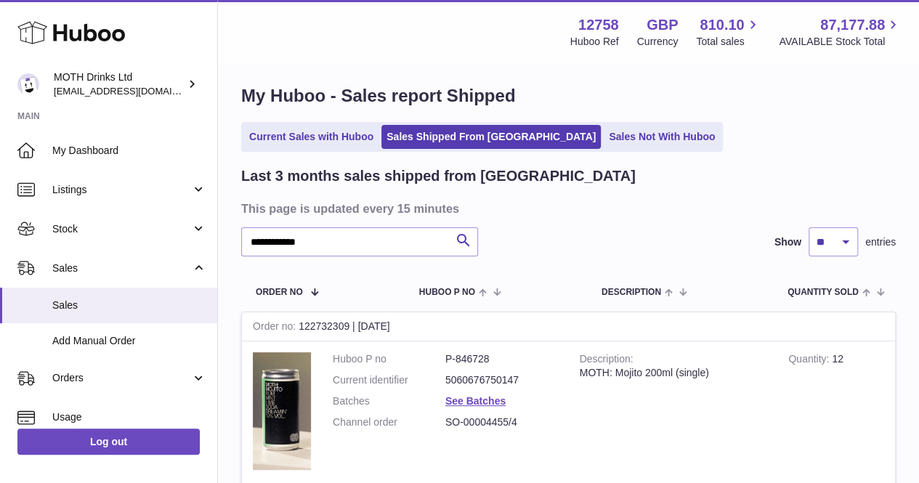
scroll to position [0, 0]
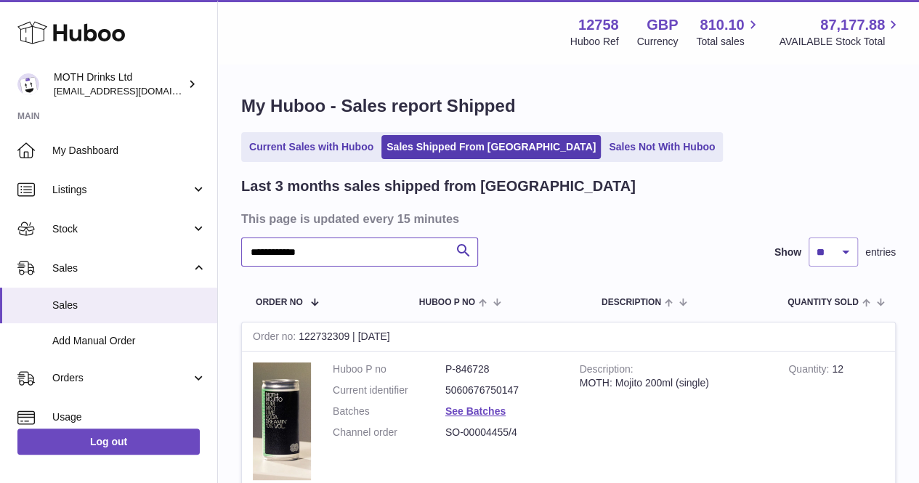
click at [358, 251] on input "**********" at bounding box center [359, 252] width 237 height 29
type input "**********"
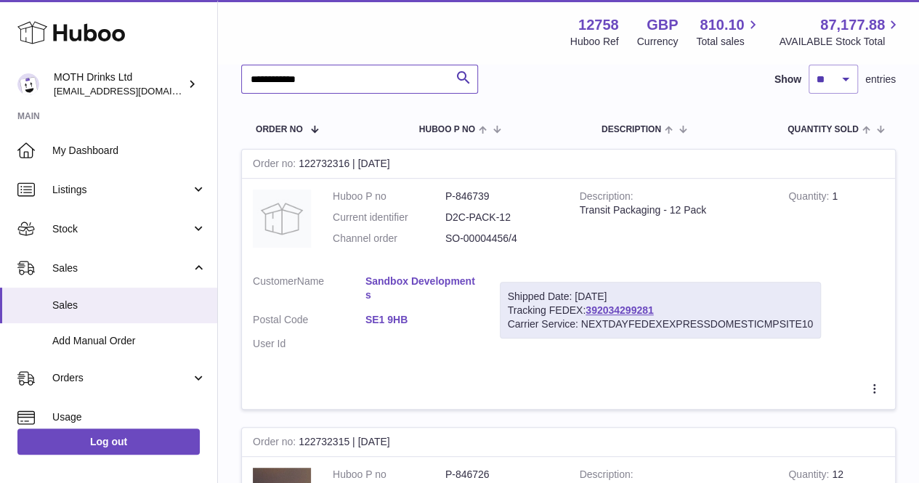
scroll to position [182, 0]
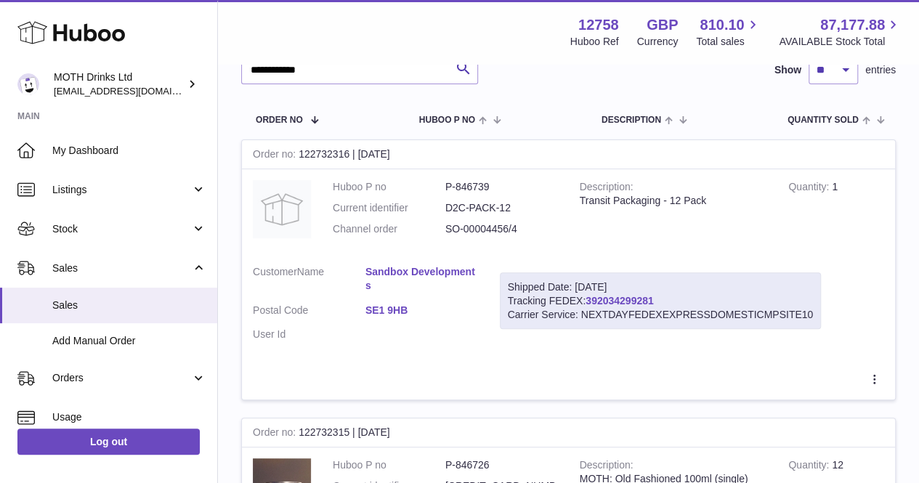
click at [615, 300] on link "392034299281" at bounding box center [620, 301] width 68 height 12
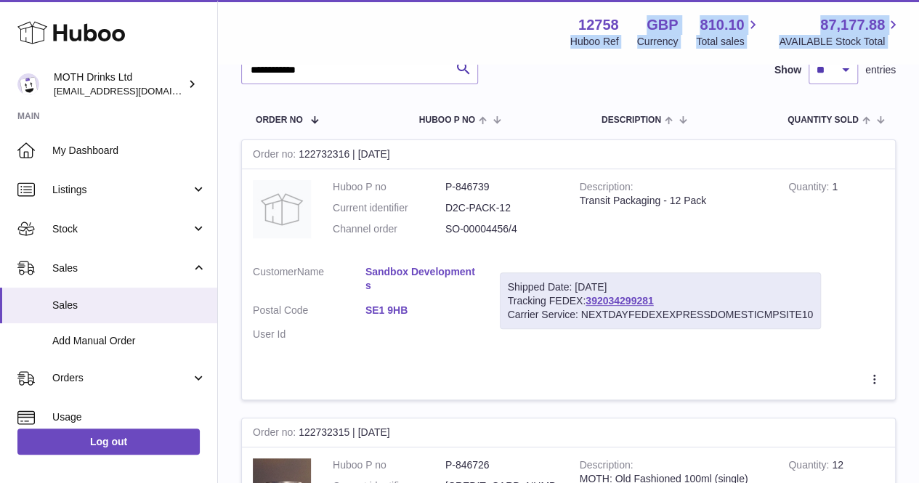
drag, startPoint x: 379, startPoint y: 62, endPoint x: 225, endPoint y: 82, distance: 154.6
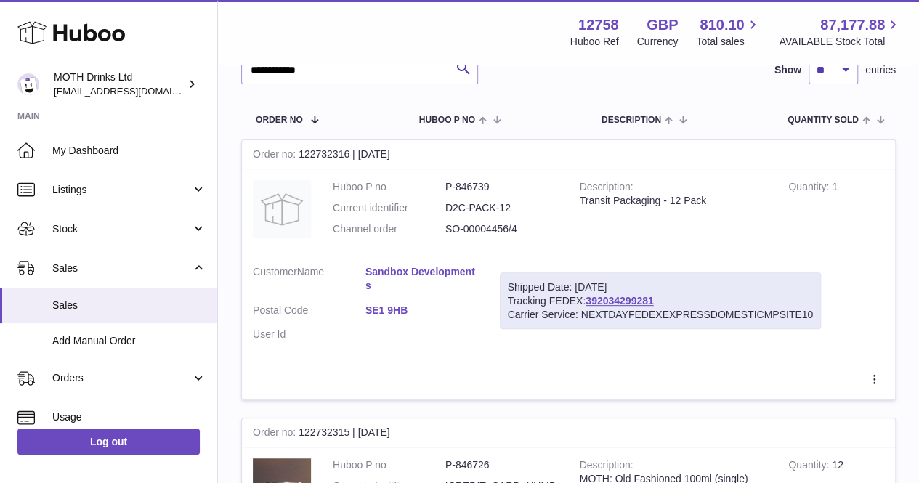
click at [333, 107] on tr "Order No Huboo P no Description Quantity Sold Customer Tracking" at bounding box center [568, 119] width 655 height 41
drag, startPoint x: 348, startPoint y: 72, endPoint x: 270, endPoint y: 65, distance: 78.1
click at [270, 65] on input "**********" at bounding box center [359, 69] width 237 height 29
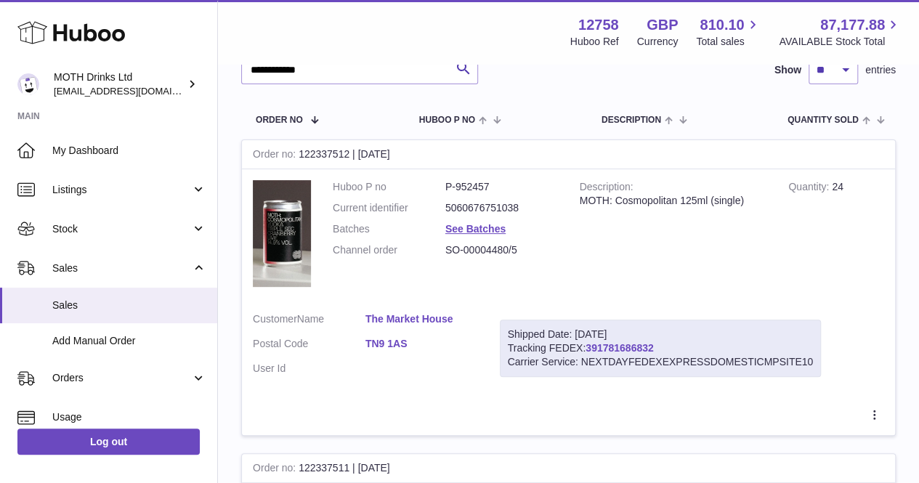
click at [612, 351] on link "391781686832" at bounding box center [620, 348] width 68 height 12
click at [380, 68] on input "**********" at bounding box center [359, 69] width 237 height 29
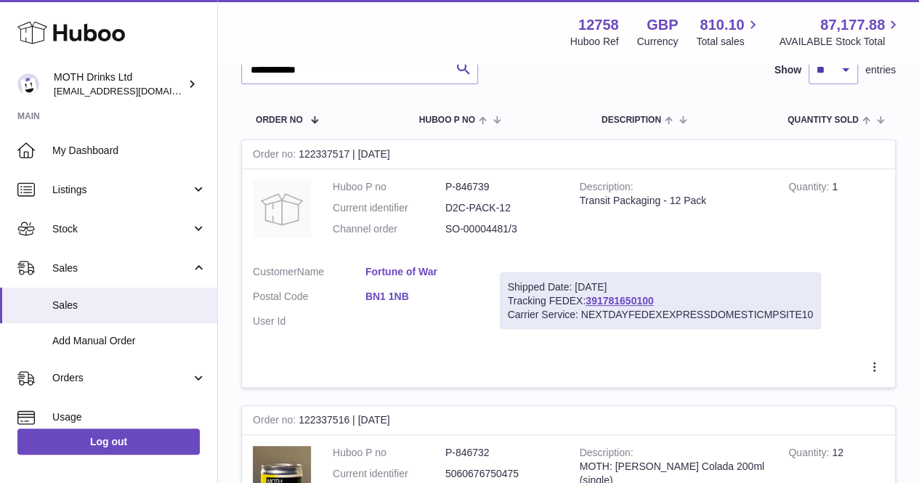
click at [615, 291] on div "Shipped Date: [DATE]" at bounding box center [661, 287] width 306 height 14
click at [613, 297] on link "391781650100" at bounding box center [620, 301] width 68 height 12
click at [409, 70] on input "**********" at bounding box center [359, 69] width 237 height 29
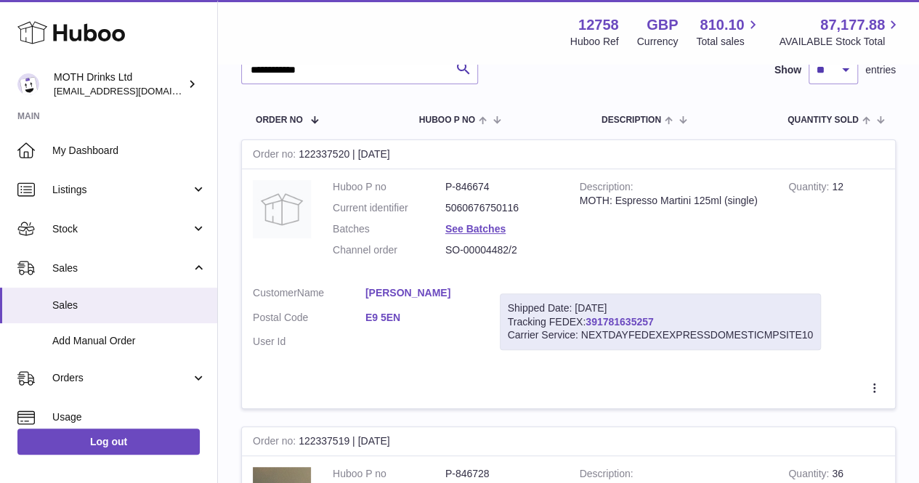
click at [623, 321] on link "391781635257" at bounding box center [620, 322] width 68 height 12
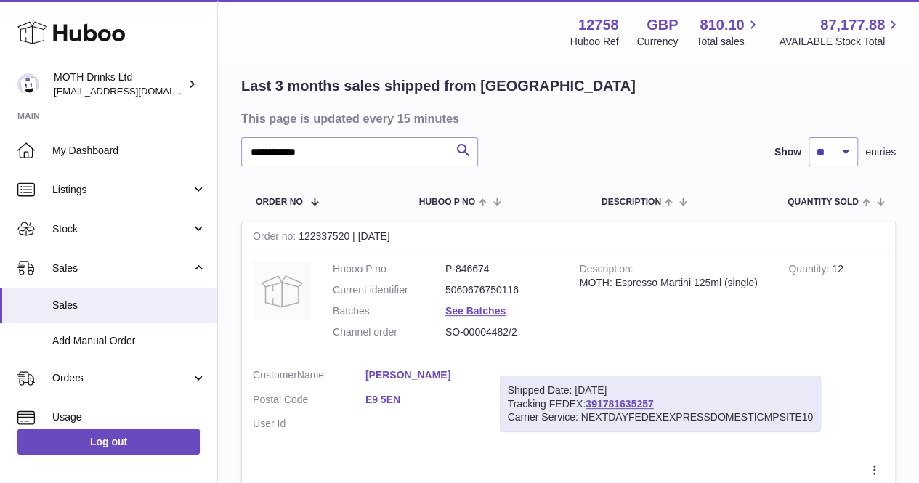
scroll to position [100, 0]
click at [364, 148] on input "**********" at bounding box center [359, 152] width 237 height 29
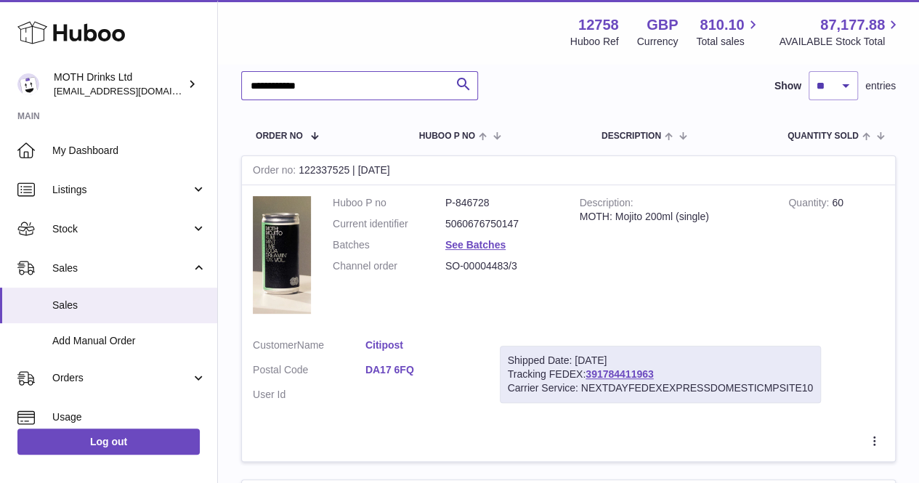
scroll to position [173, 0]
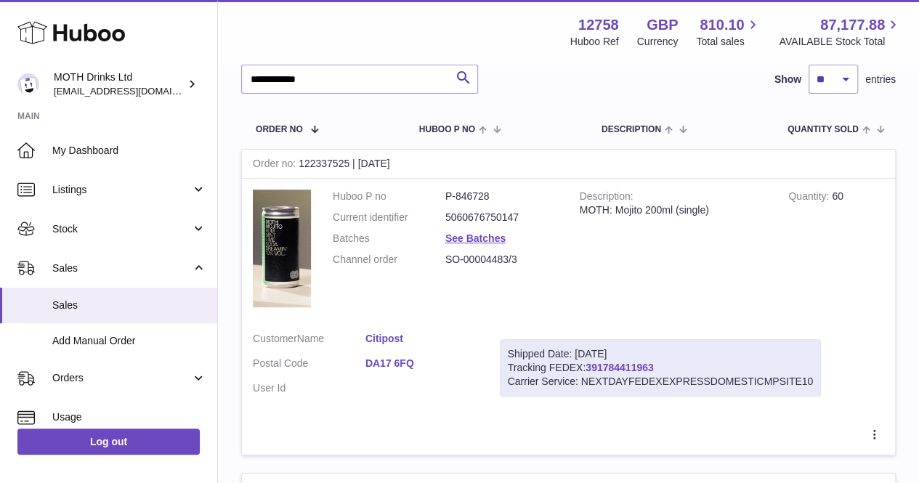
click at [631, 369] on link "391784411963" at bounding box center [620, 368] width 68 height 12
click at [384, 79] on input "**********" at bounding box center [359, 79] width 237 height 29
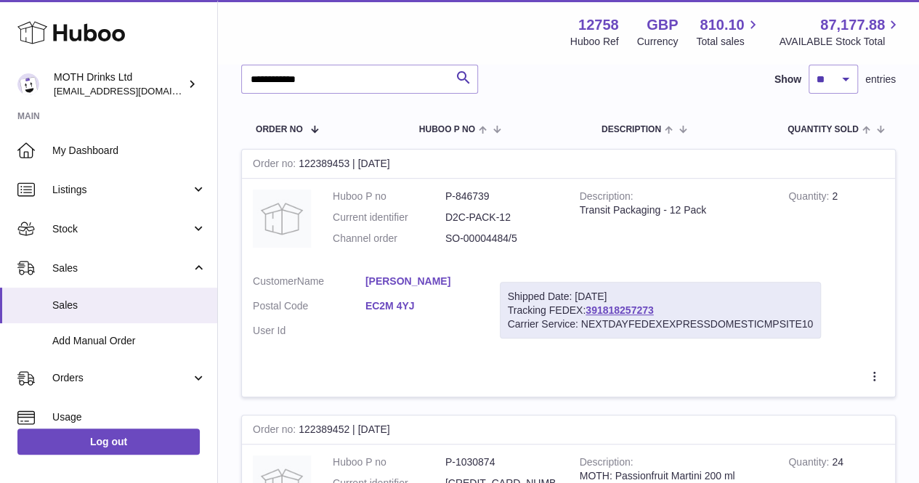
click at [625, 302] on div "Shipped Date: 6th Aug 2025" at bounding box center [661, 297] width 306 height 14
click at [623, 307] on link "391818257273" at bounding box center [620, 310] width 68 height 12
drag, startPoint x: 385, startPoint y: 73, endPoint x: 247, endPoint y: 84, distance: 138.4
click at [247, 84] on input "**********" at bounding box center [359, 79] width 237 height 29
paste input "text"
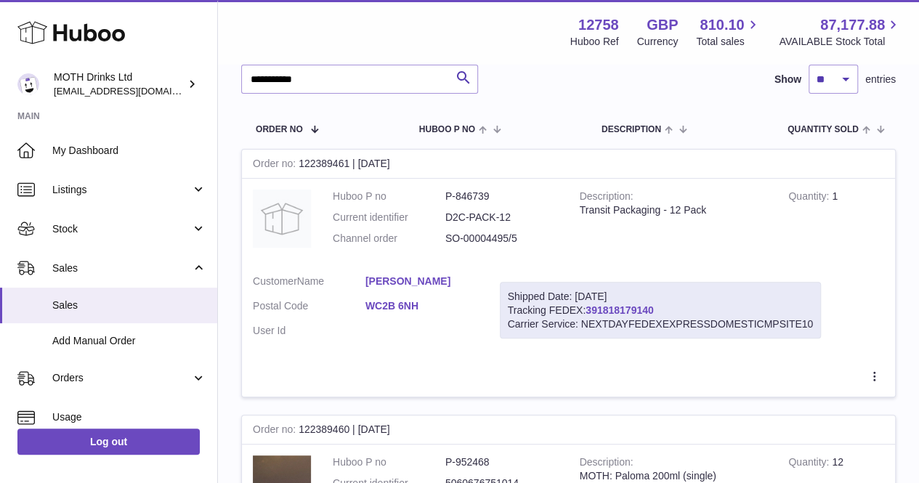
click at [614, 307] on link "391818179140" at bounding box center [620, 310] width 68 height 12
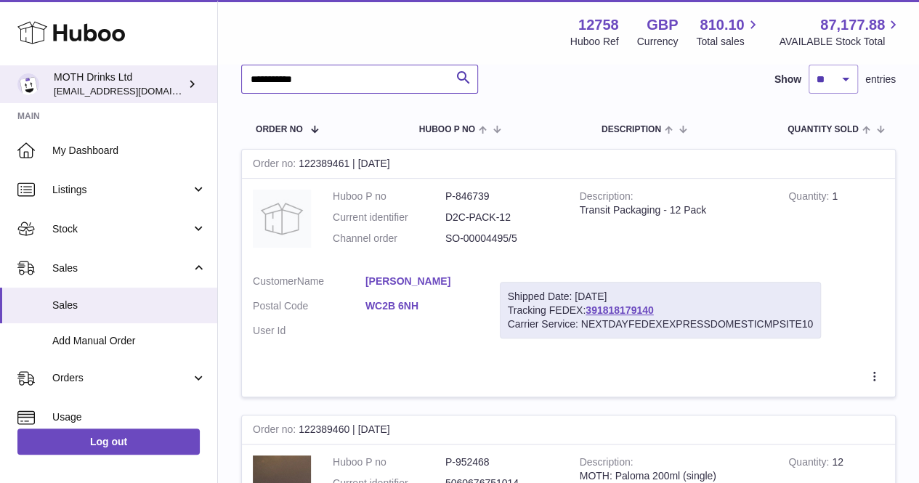
drag, startPoint x: 360, startPoint y: 78, endPoint x: 189, endPoint y: 91, distance: 172.0
paste input "text"
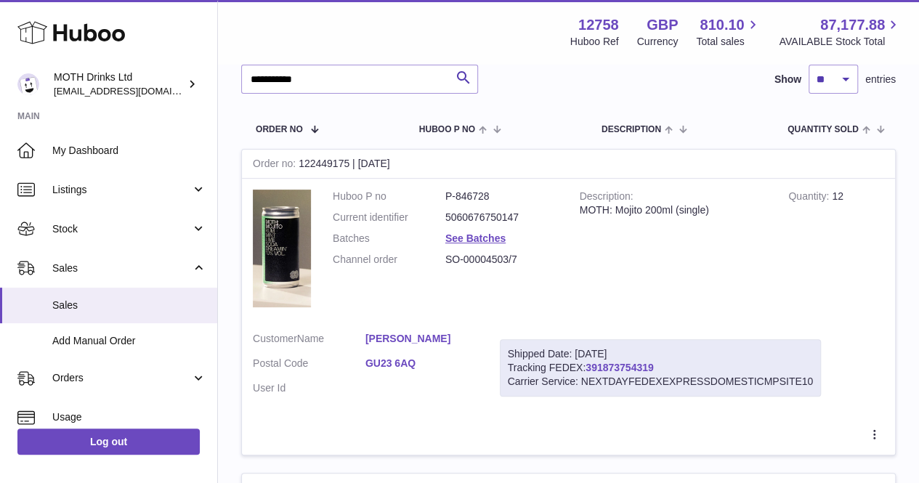
click at [621, 370] on link "391873754319" at bounding box center [620, 368] width 68 height 12
drag, startPoint x: 363, startPoint y: 76, endPoint x: 243, endPoint y: 72, distance: 120.7
click at [243, 72] on input "**********" at bounding box center [359, 79] width 237 height 29
paste input "text"
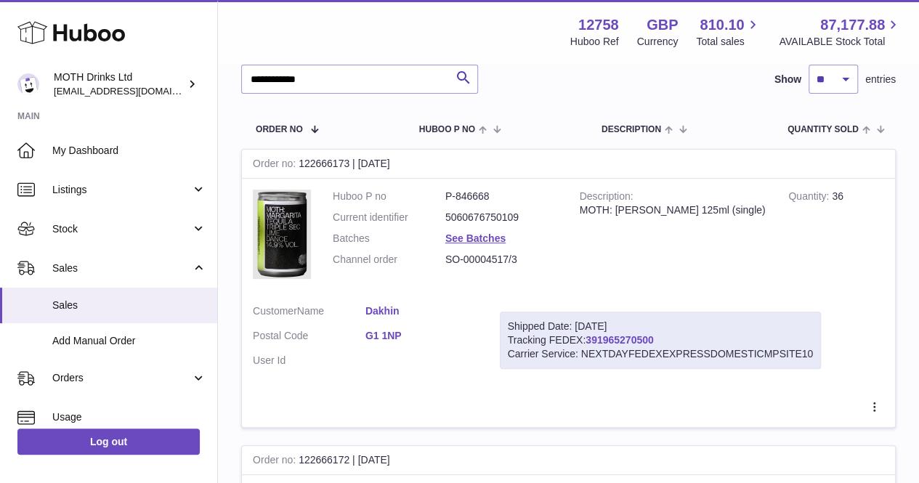
click at [638, 339] on link "391965270500" at bounding box center [620, 340] width 68 height 12
drag, startPoint x: 393, startPoint y: 75, endPoint x: 233, endPoint y: 89, distance: 161.2
paste input "text"
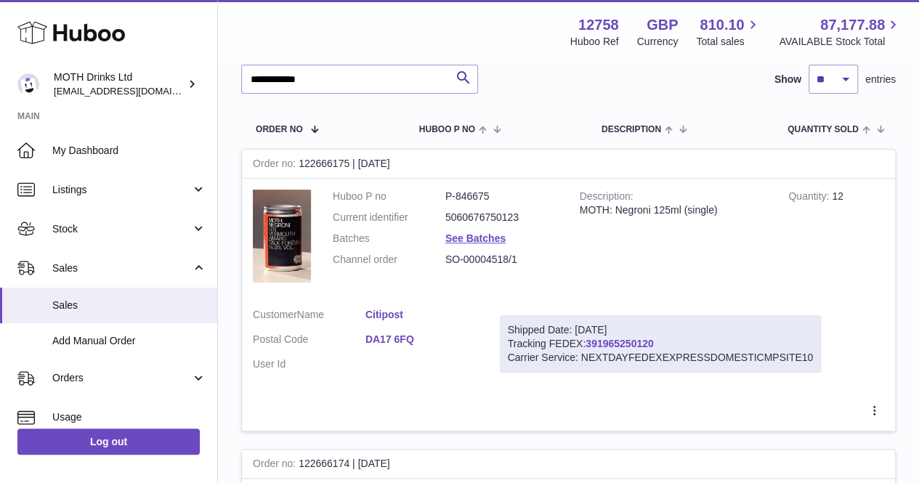
click at [608, 343] on link "391965250120" at bounding box center [620, 344] width 68 height 12
drag, startPoint x: 320, startPoint y: 80, endPoint x: 238, endPoint y: 68, distance: 82.3
click at [238, 68] on div "**********" at bounding box center [568, 333] width 701 height 882
paste input "text"
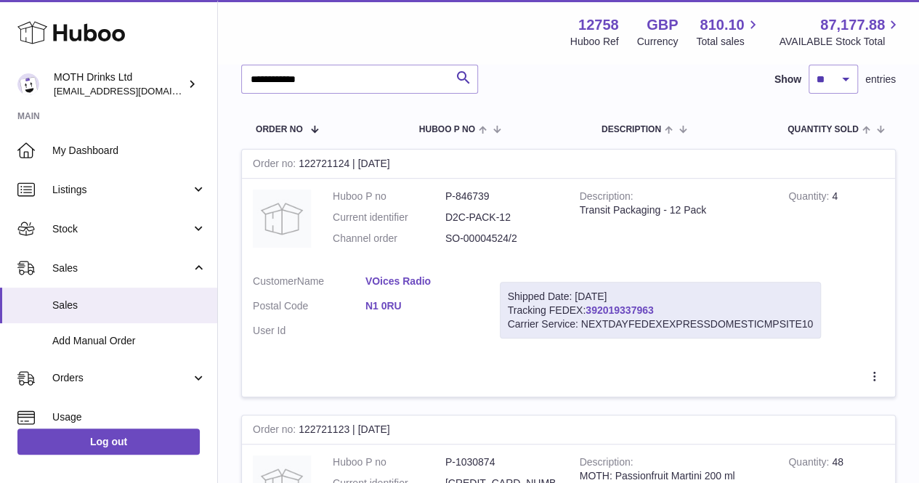
click at [626, 309] on link "392019337963" at bounding box center [620, 310] width 68 height 12
drag, startPoint x: 362, startPoint y: 84, endPoint x: 240, endPoint y: 79, distance: 122.2
paste input "text"
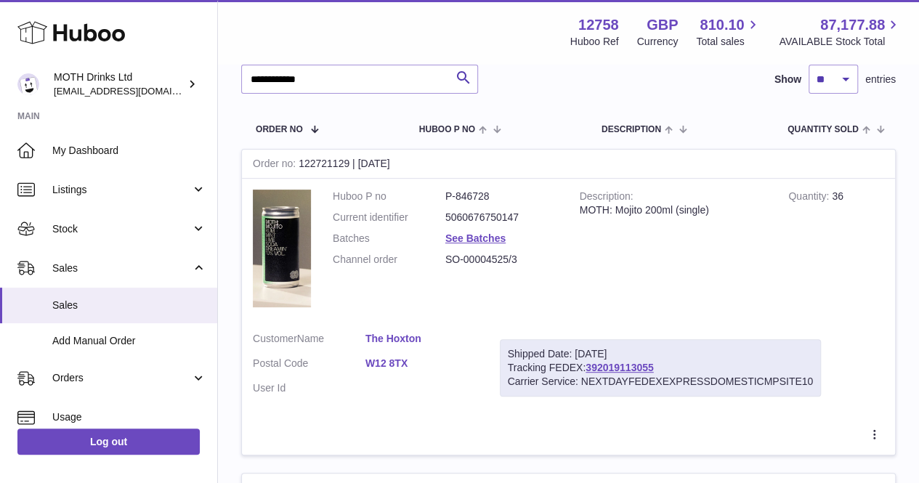
click at [613, 375] on div "Carrier Service: NEXTDAYFEDEXEXPRESSDOMESTICMPSITE10" at bounding box center [661, 382] width 306 height 14
click at [607, 367] on link "392019113055" at bounding box center [620, 368] width 68 height 12
drag, startPoint x: 357, startPoint y: 92, endPoint x: 244, endPoint y: 91, distance: 112.6
click at [244, 91] on input "**********" at bounding box center [359, 79] width 237 height 29
paste input "text"
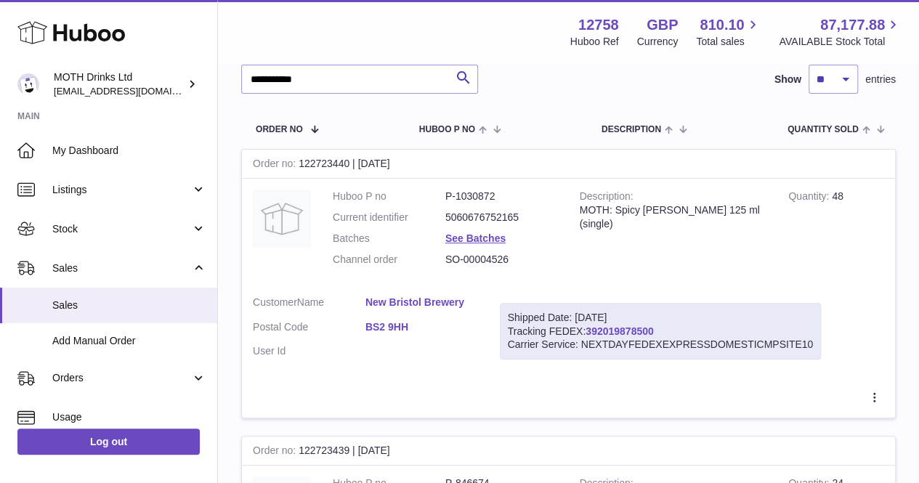
click at [623, 331] on link "392019878500" at bounding box center [620, 332] width 68 height 12
drag, startPoint x: 359, startPoint y: 76, endPoint x: 230, endPoint y: 89, distance: 129.3
paste input "text"
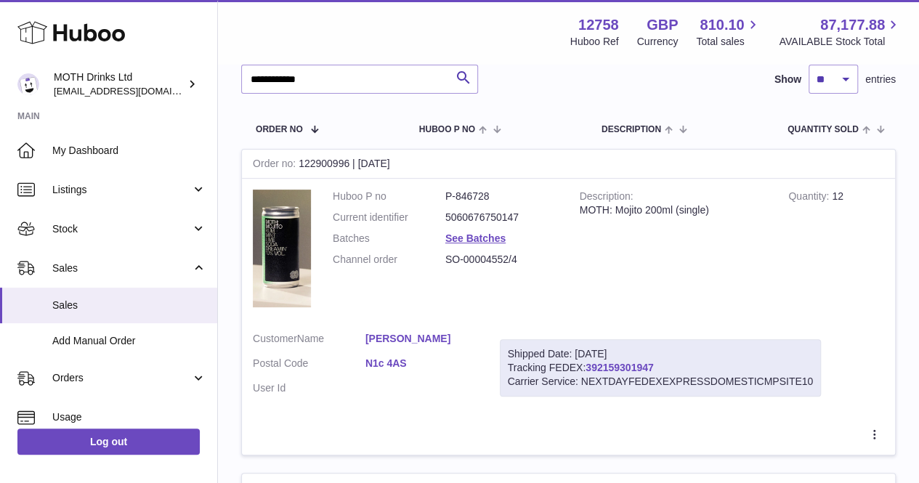
click at [631, 371] on link "392159301947" at bounding box center [620, 368] width 68 height 12
drag, startPoint x: 381, startPoint y: 78, endPoint x: 246, endPoint y: 78, distance: 135.2
click at [246, 78] on input "**********" at bounding box center [359, 79] width 237 height 29
paste input "text"
type input "**********"
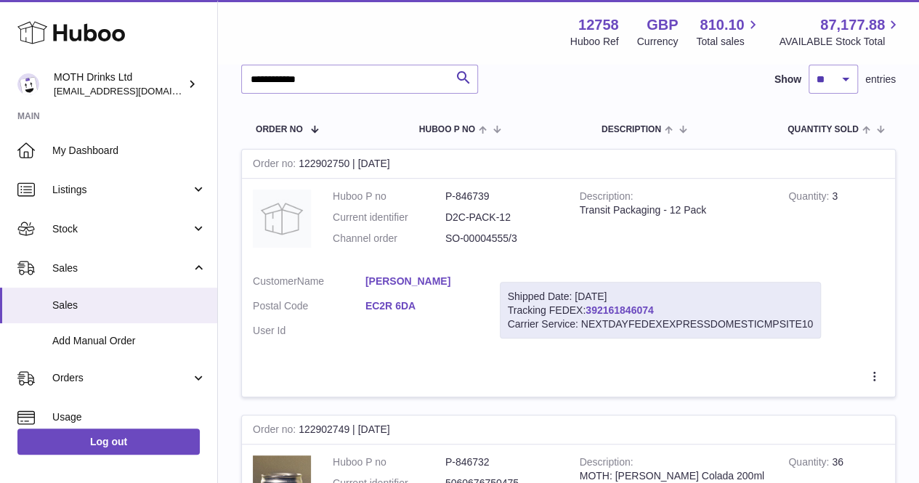
click at [625, 304] on link "392161846074" at bounding box center [620, 310] width 68 height 12
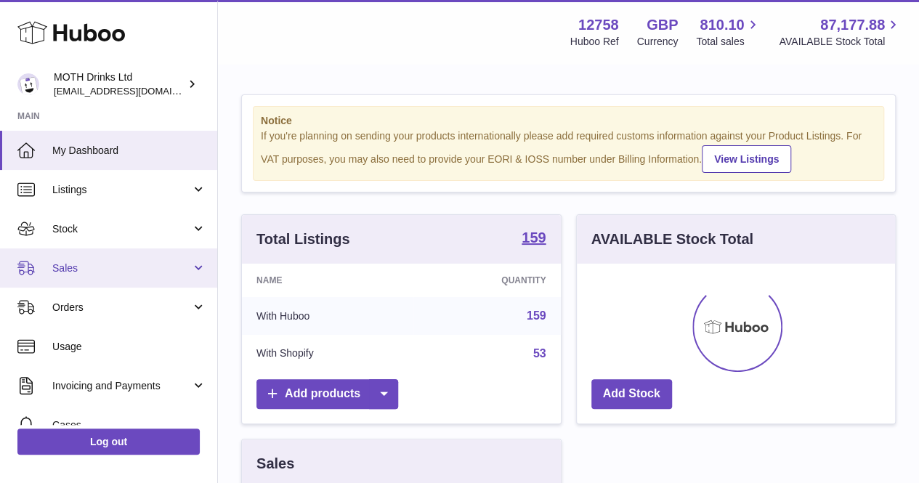
scroll to position [227, 318]
click at [119, 270] on span "Sales" at bounding box center [121, 269] width 139 height 14
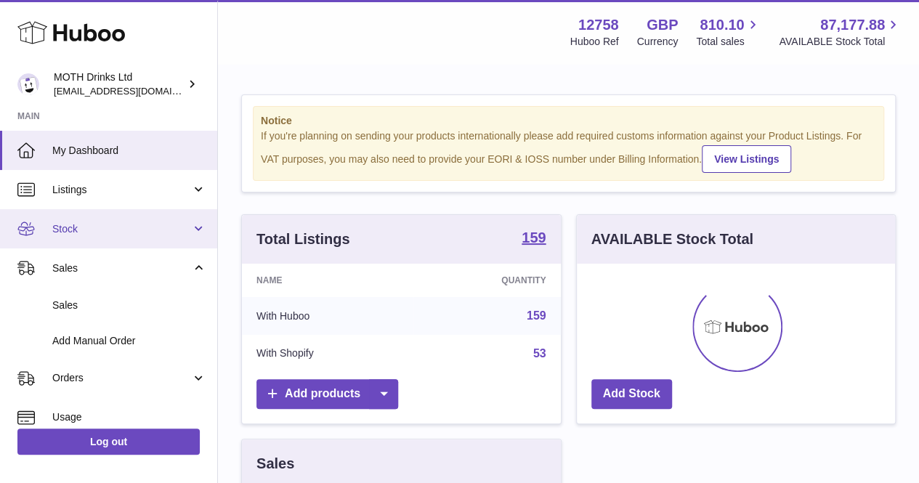
click at [123, 234] on span "Stock" at bounding box center [121, 229] width 139 height 14
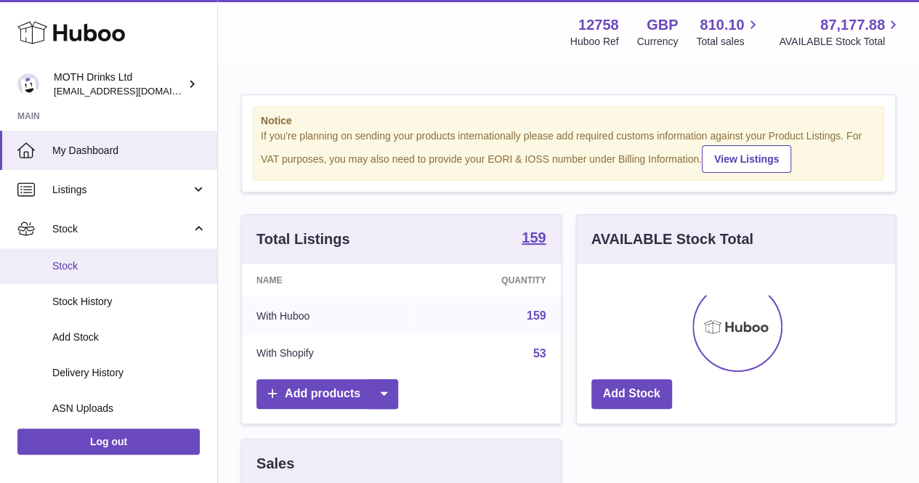
click at [118, 262] on span "Stock" at bounding box center [129, 266] width 154 height 14
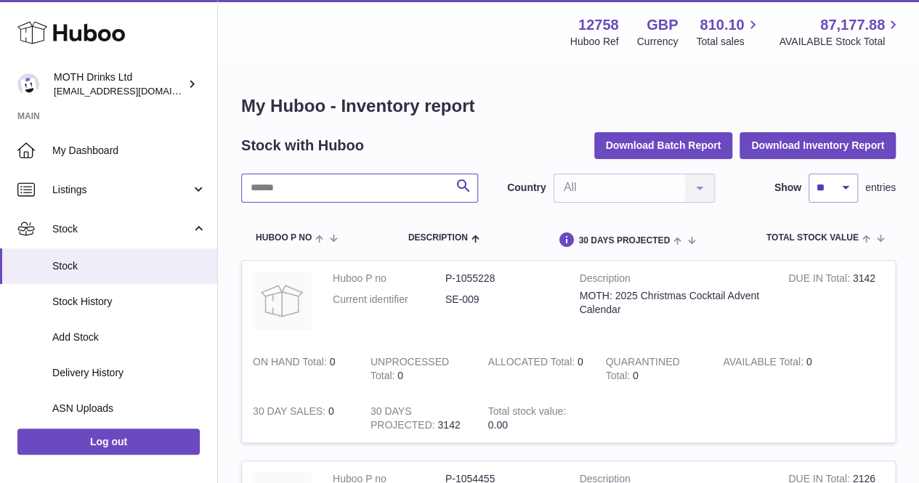
click at [357, 195] on input "text" at bounding box center [359, 188] width 237 height 29
type input "*********"
